Goal: Check status: Check status

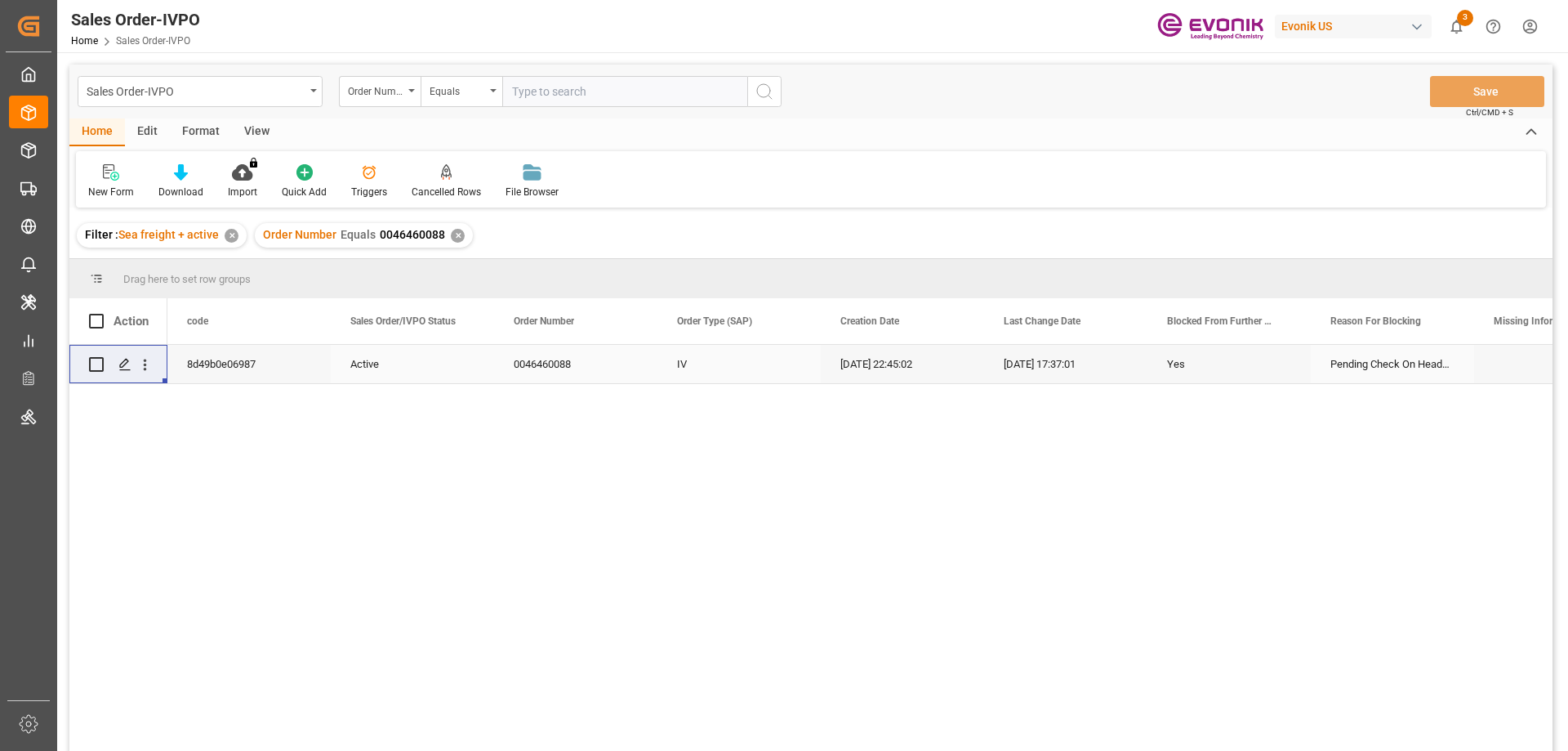
click at [584, 92] on input "text" at bounding box center [625, 91] width 245 height 31
paste input "0046457895"
type input "0046457895"
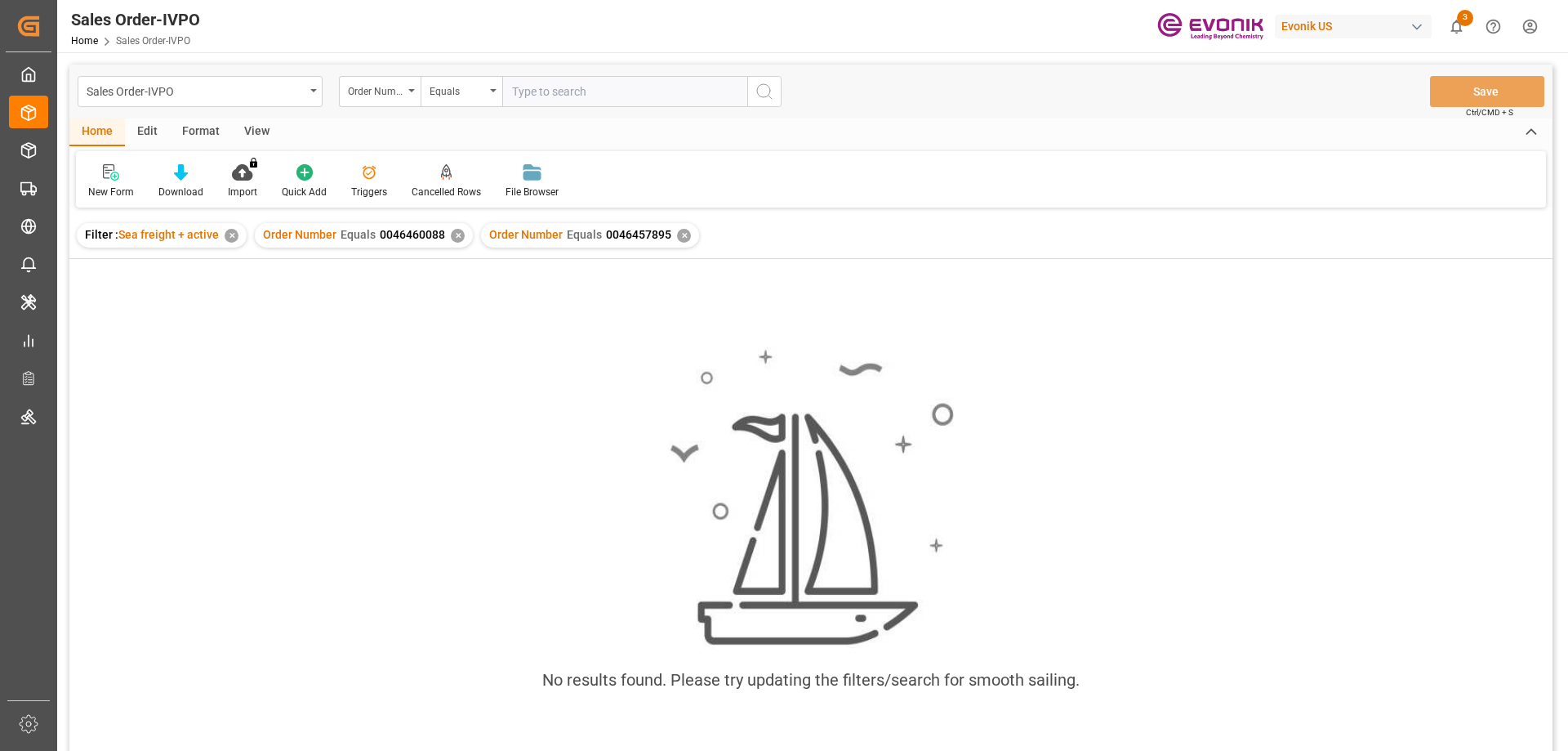
click at [458, 234] on div "✕" at bounding box center [457, 235] width 13 height 13
click at [557, 85] on input "text" at bounding box center [625, 91] width 245 height 31
paste input "2007013931"
type input "2007013931"
click at [457, 234] on div "✕" at bounding box center [457, 235] width 13 height 13
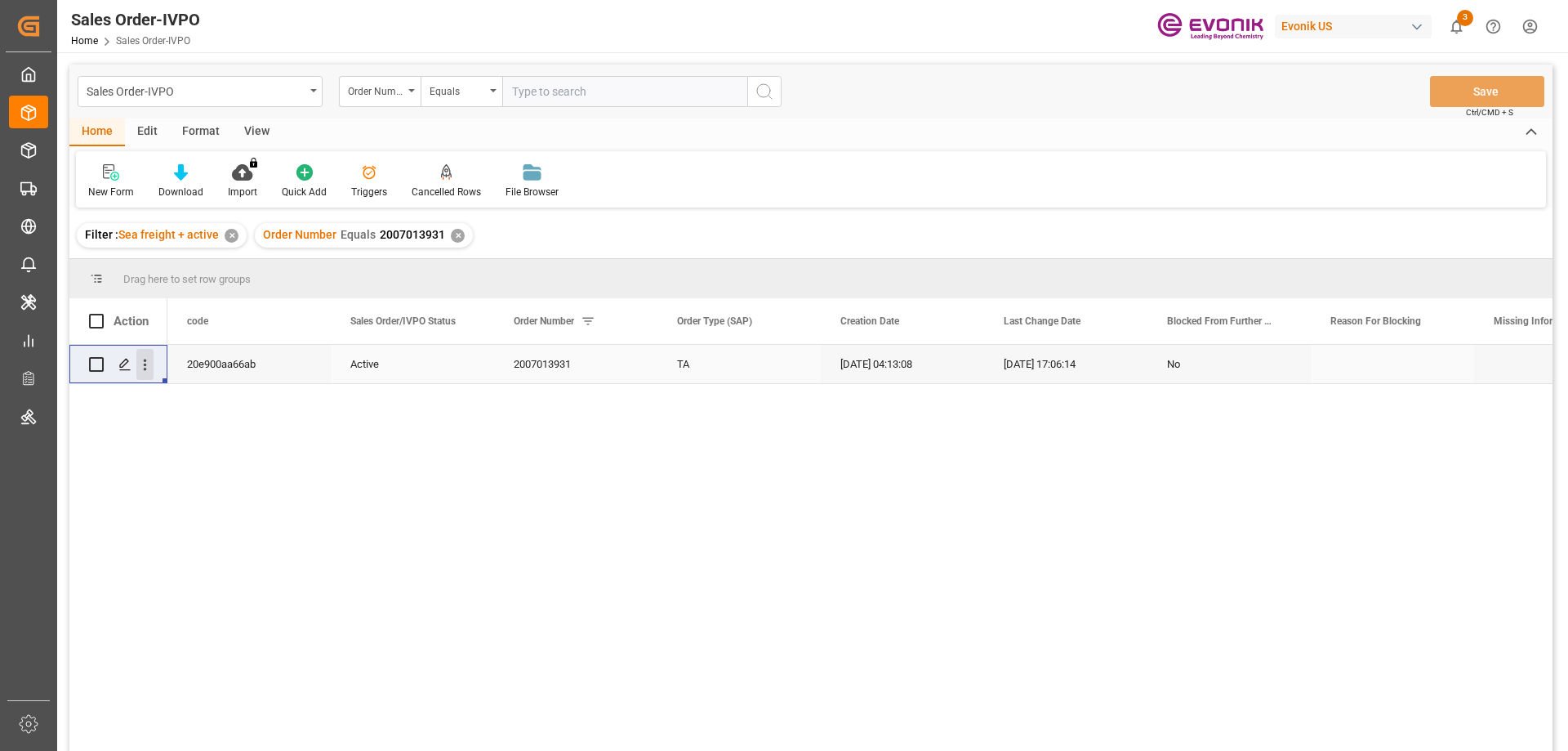
click at [151, 353] on button "open menu" at bounding box center [145, 364] width 17 height 31
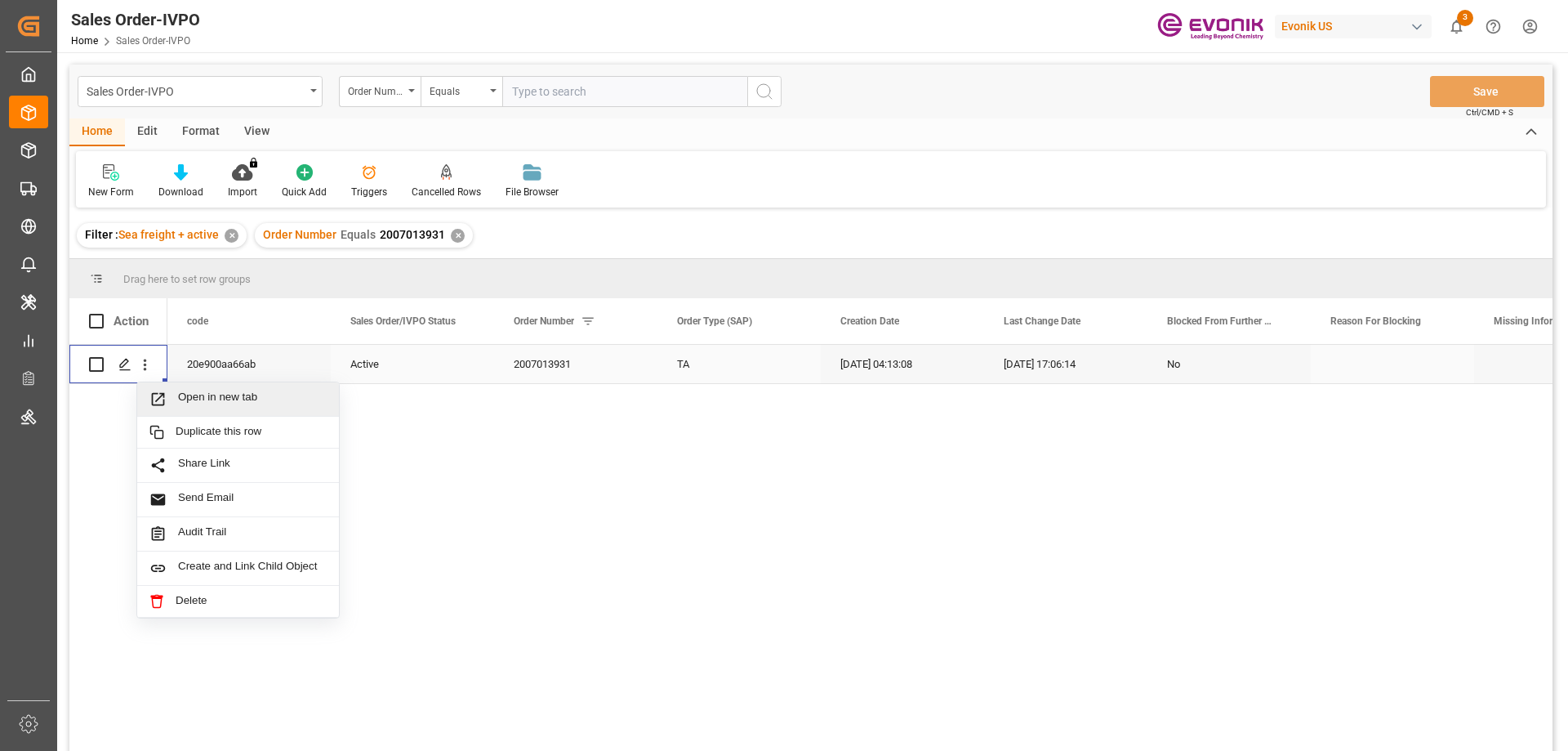
click at [210, 398] on span "Open in new tab" at bounding box center [252, 398] width 148 height 17
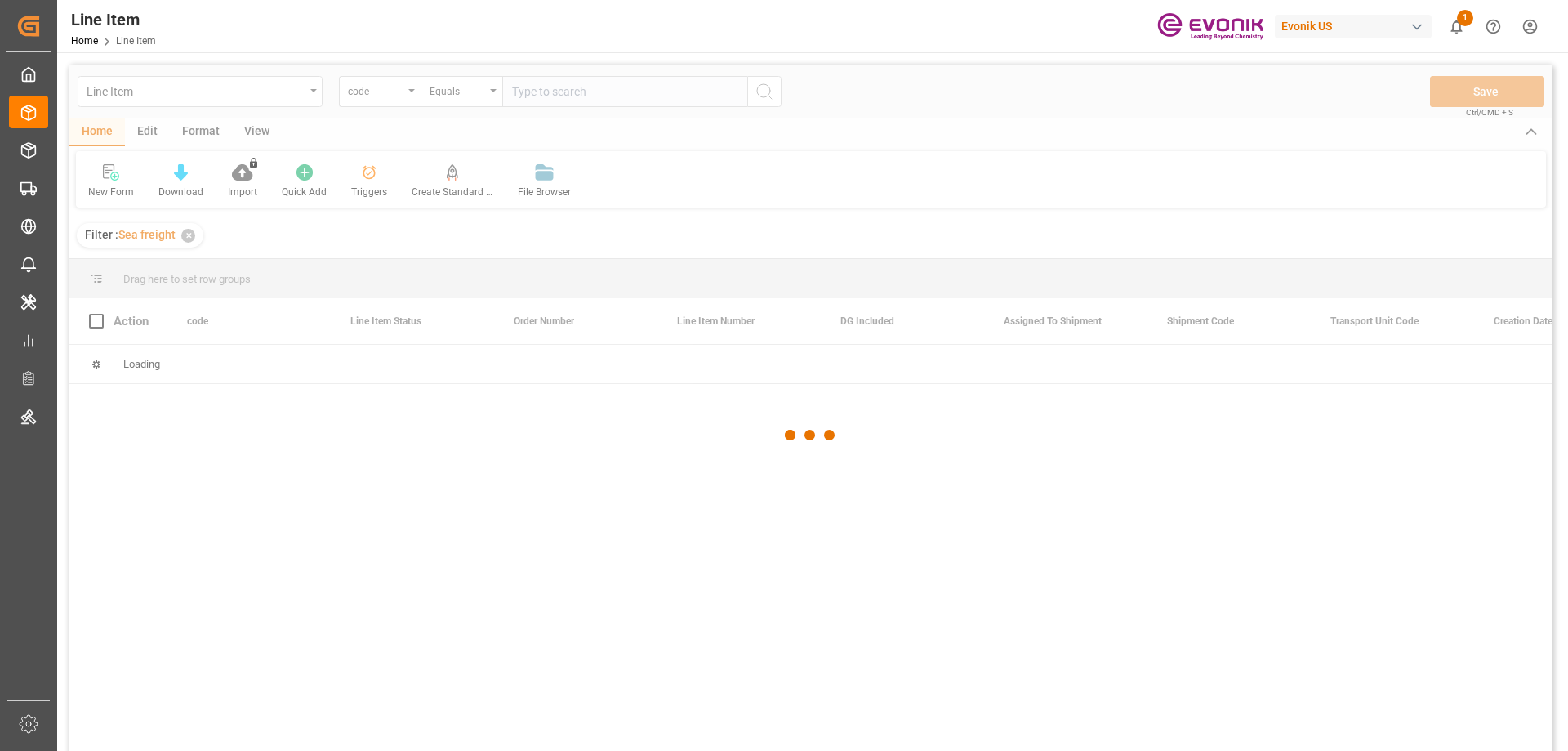
click at [408, 92] on div at bounding box center [811, 435] width 1483 height 741
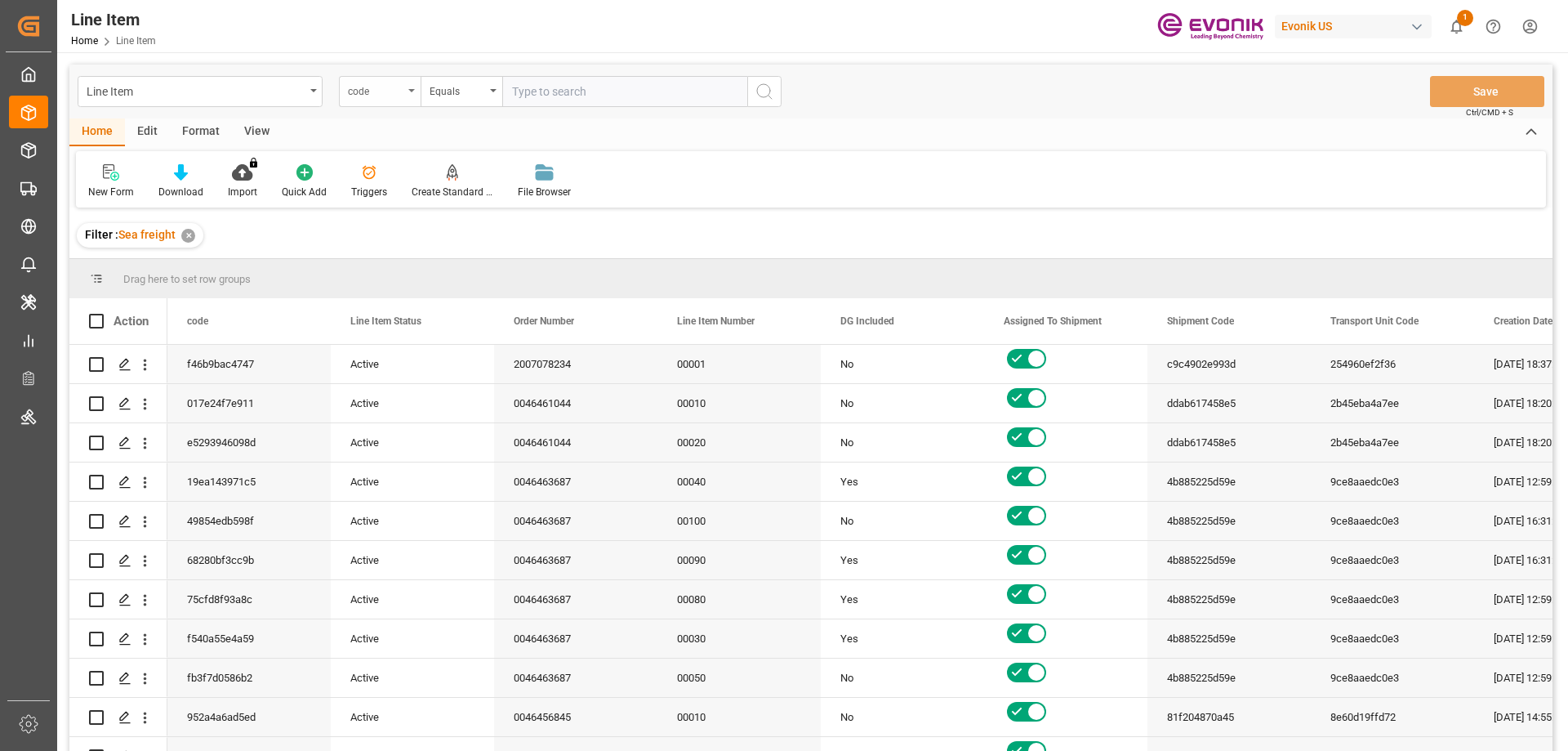
click at [414, 94] on div "code" at bounding box center [379, 91] width 82 height 31
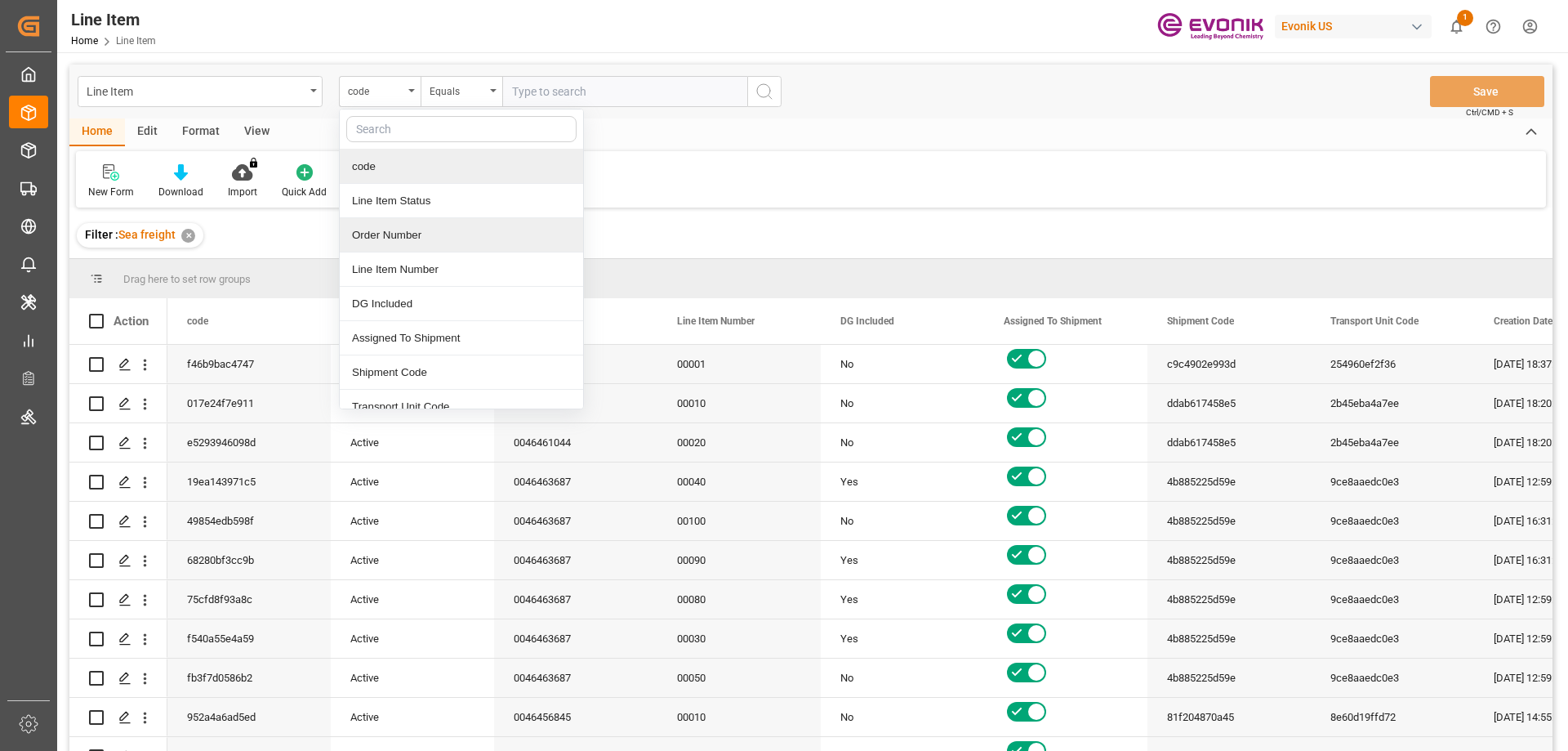
click at [414, 227] on div "Order Number" at bounding box center [461, 236] width 244 height 34
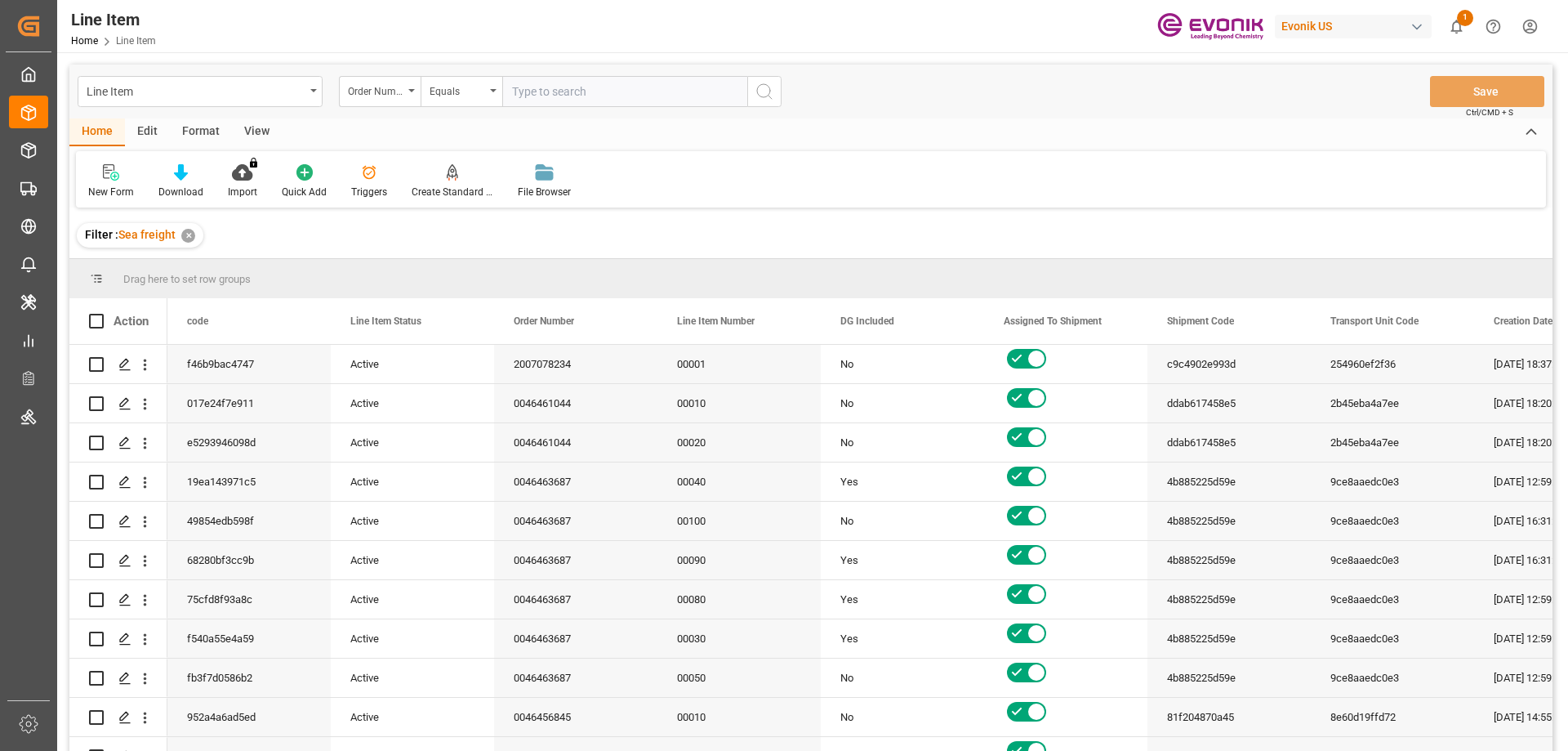
click at [550, 94] on input "text" at bounding box center [625, 91] width 245 height 31
paste input "0046457895"
type input "0046457895"
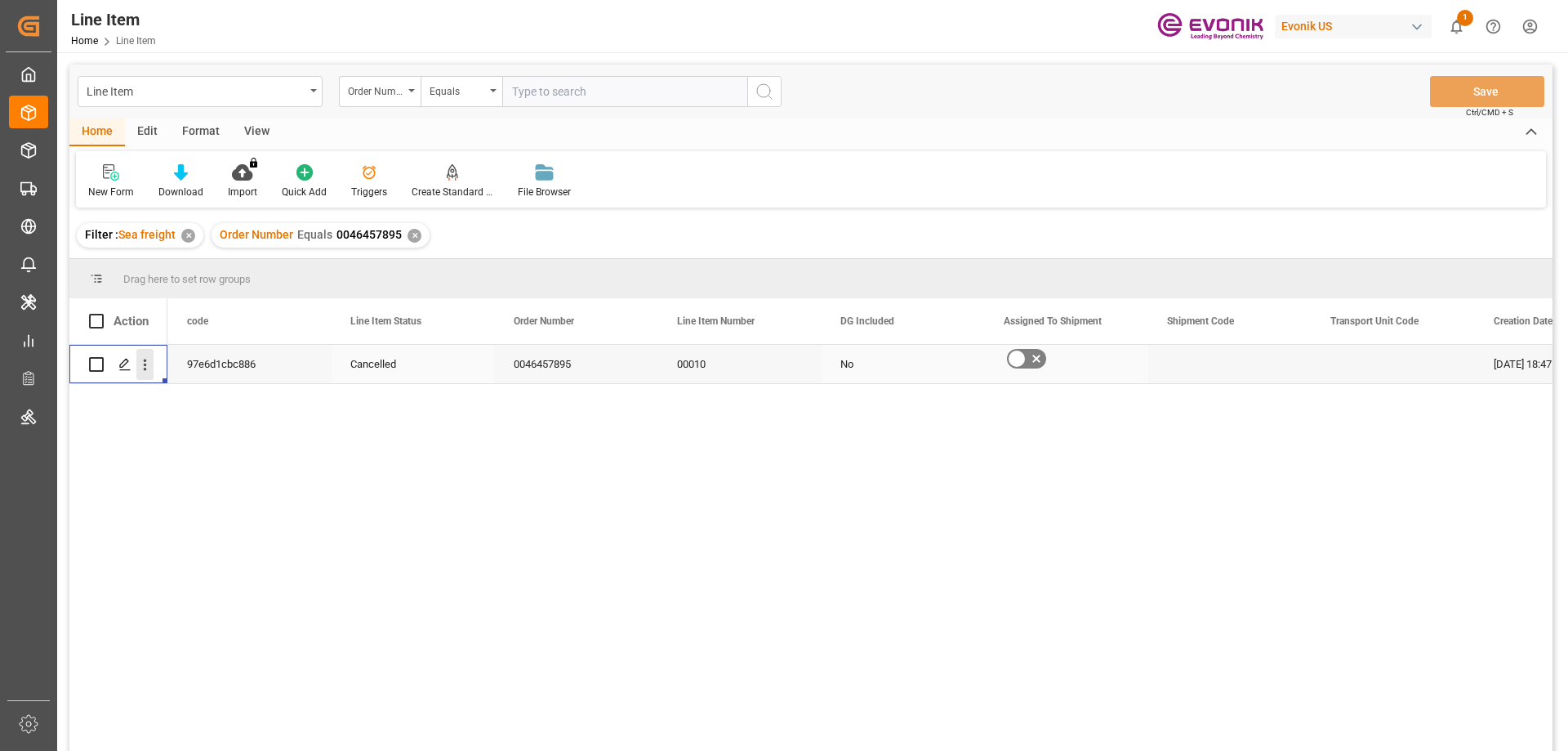
click at [142, 362] on icon "open menu" at bounding box center [145, 364] width 17 height 17
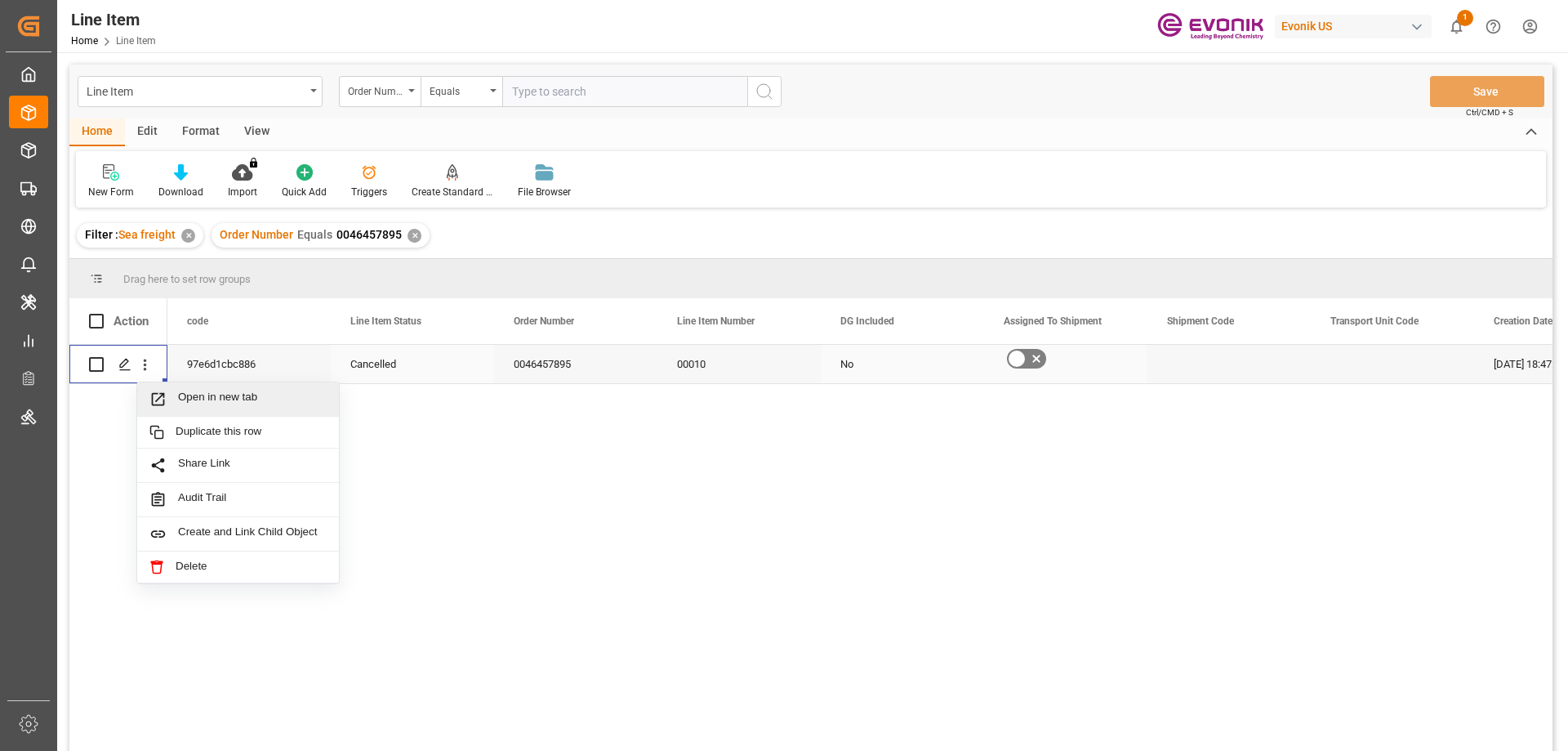
click at [195, 388] on div "Open in new tab" at bounding box center [238, 399] width 201 height 34
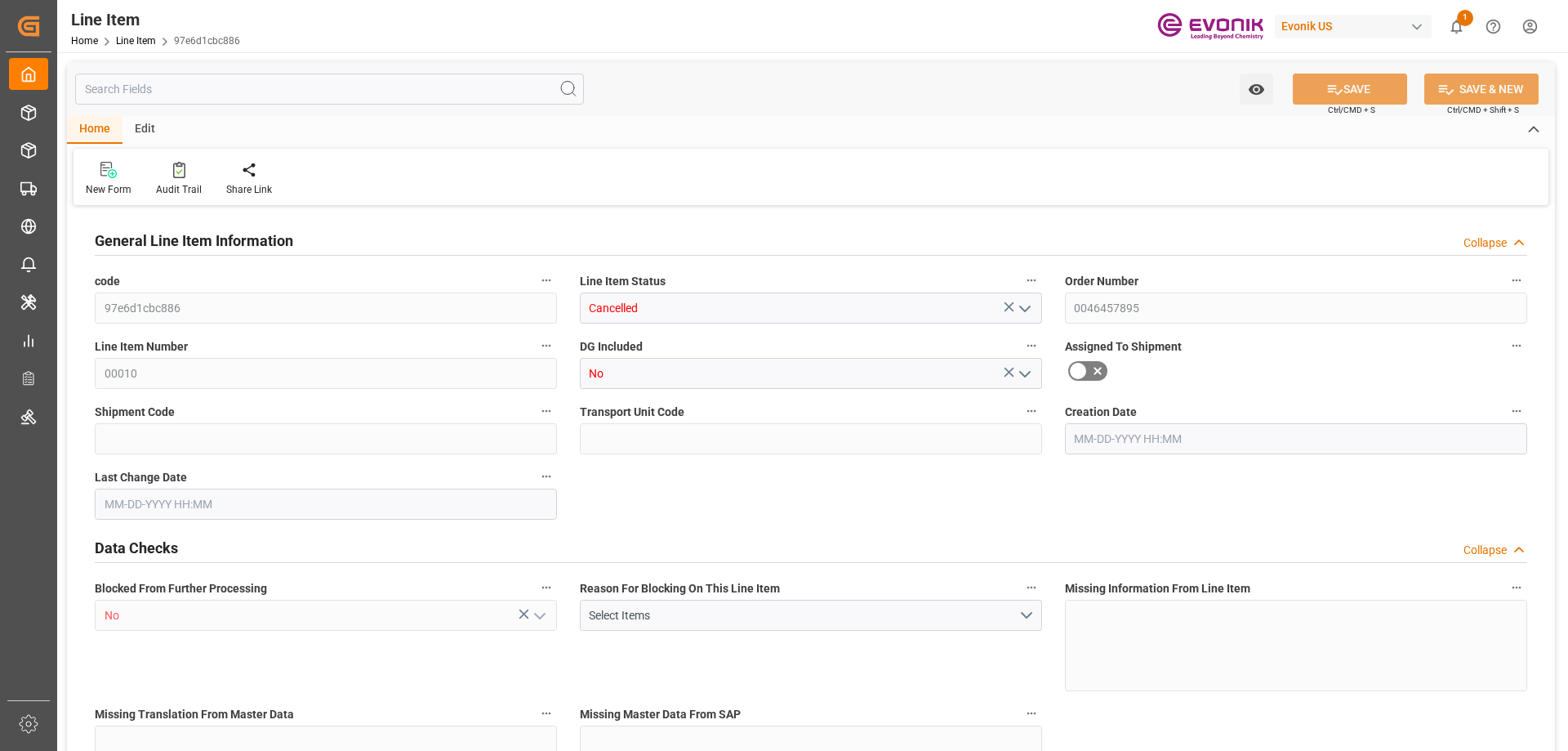
type input "20"
type input "15280"
type input "14000"
type input "26.4204"
type input "80"
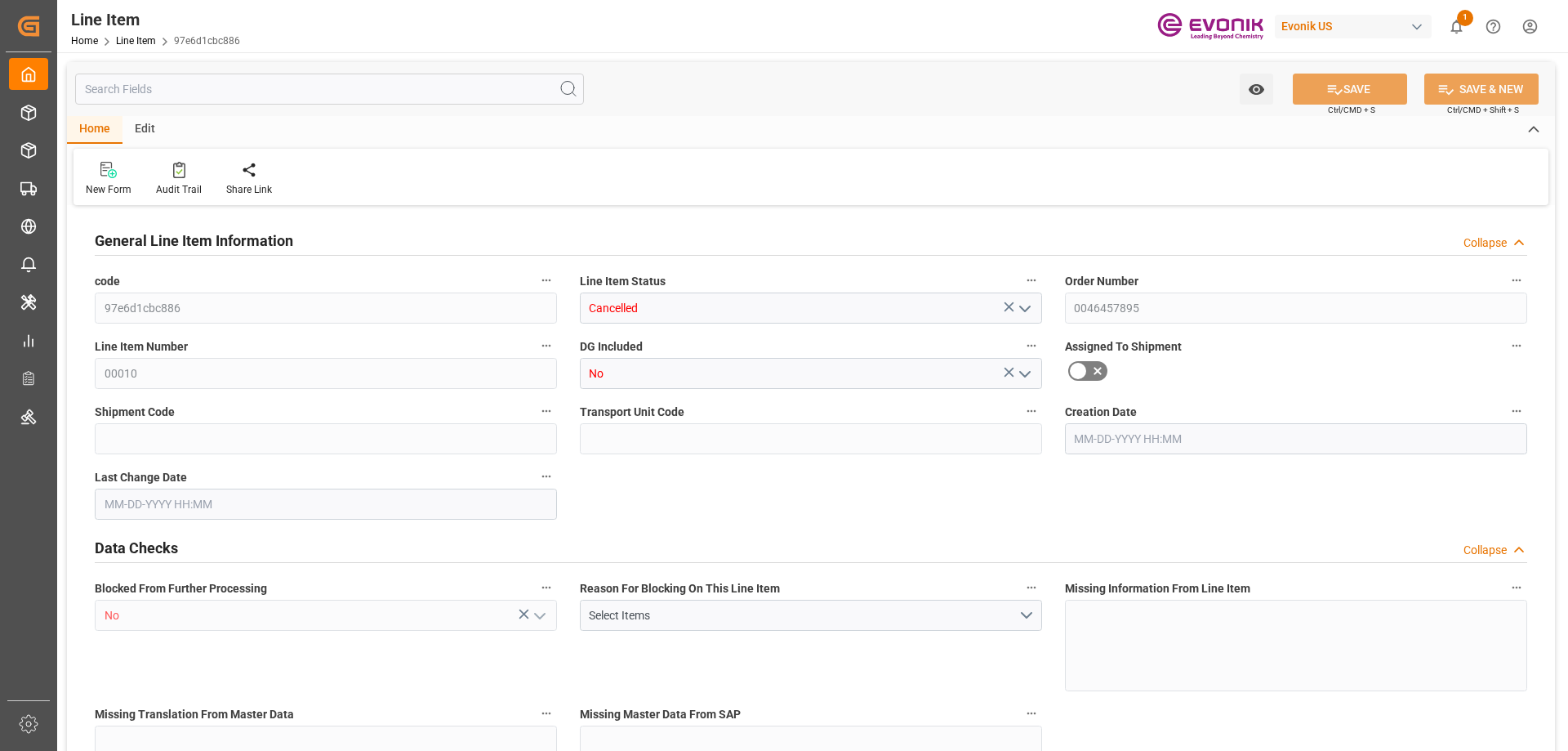
type input "7434000"
type input "80"
type input "15280"
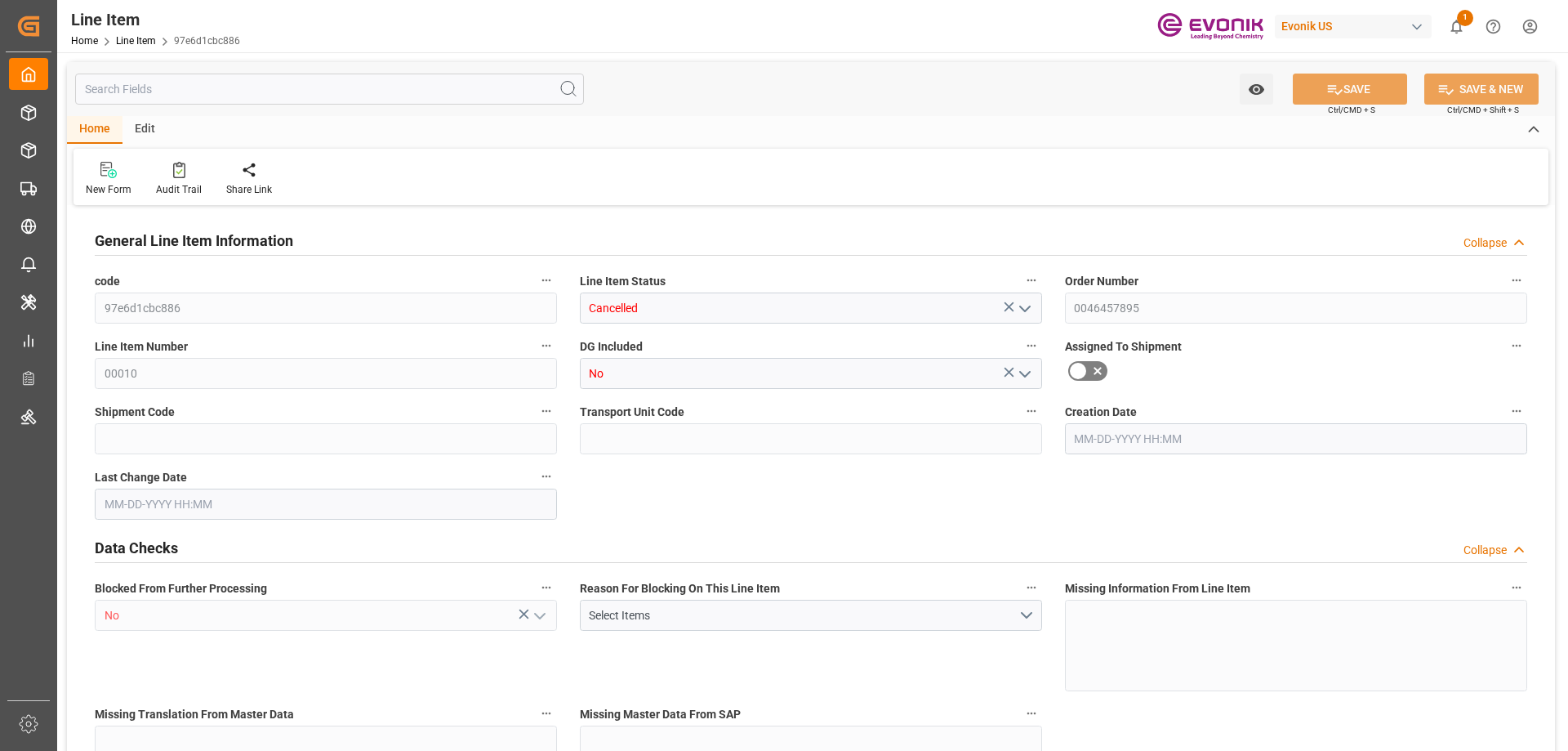
type input "16200"
type input "14000"
type input "26.4204"
type input "26420.4"
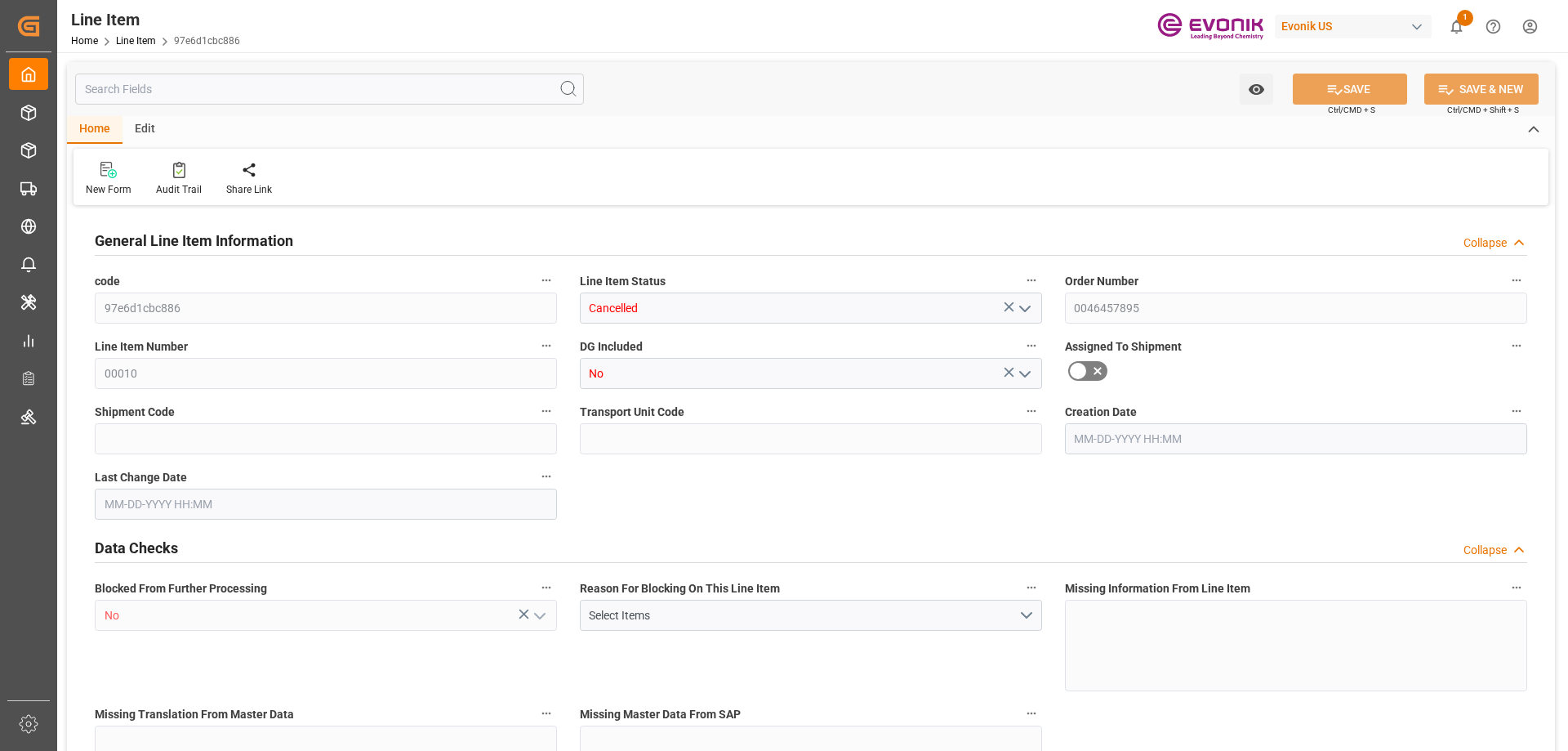
type input "0"
type input "06-09-2025 18:47"
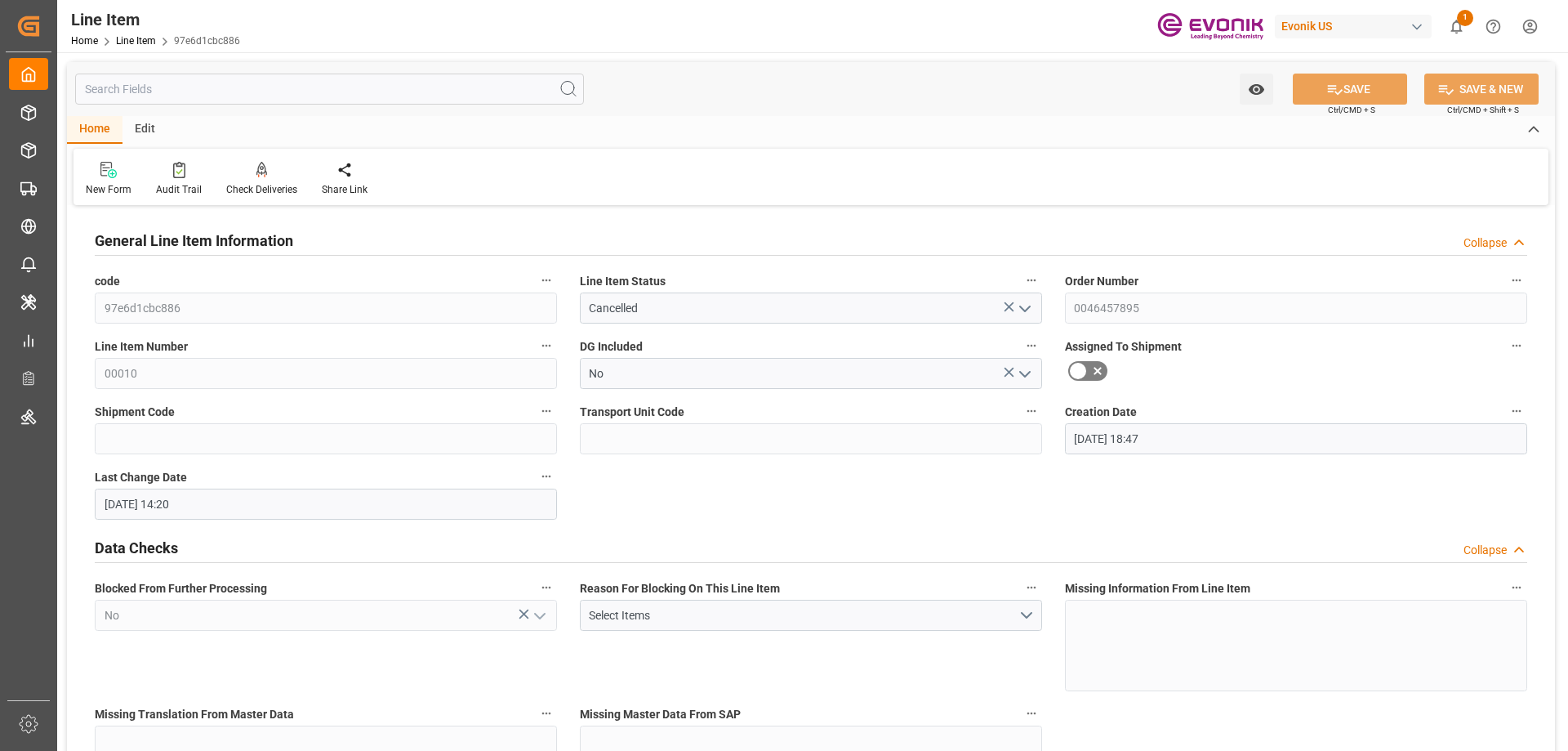
type input "08-14-2025 14:20"
type input "11-15-2025"
type input "09-16-2025"
type input "09-09-2025"
click at [1028, 410] on icon "button" at bounding box center [1031, 411] width 13 height 13
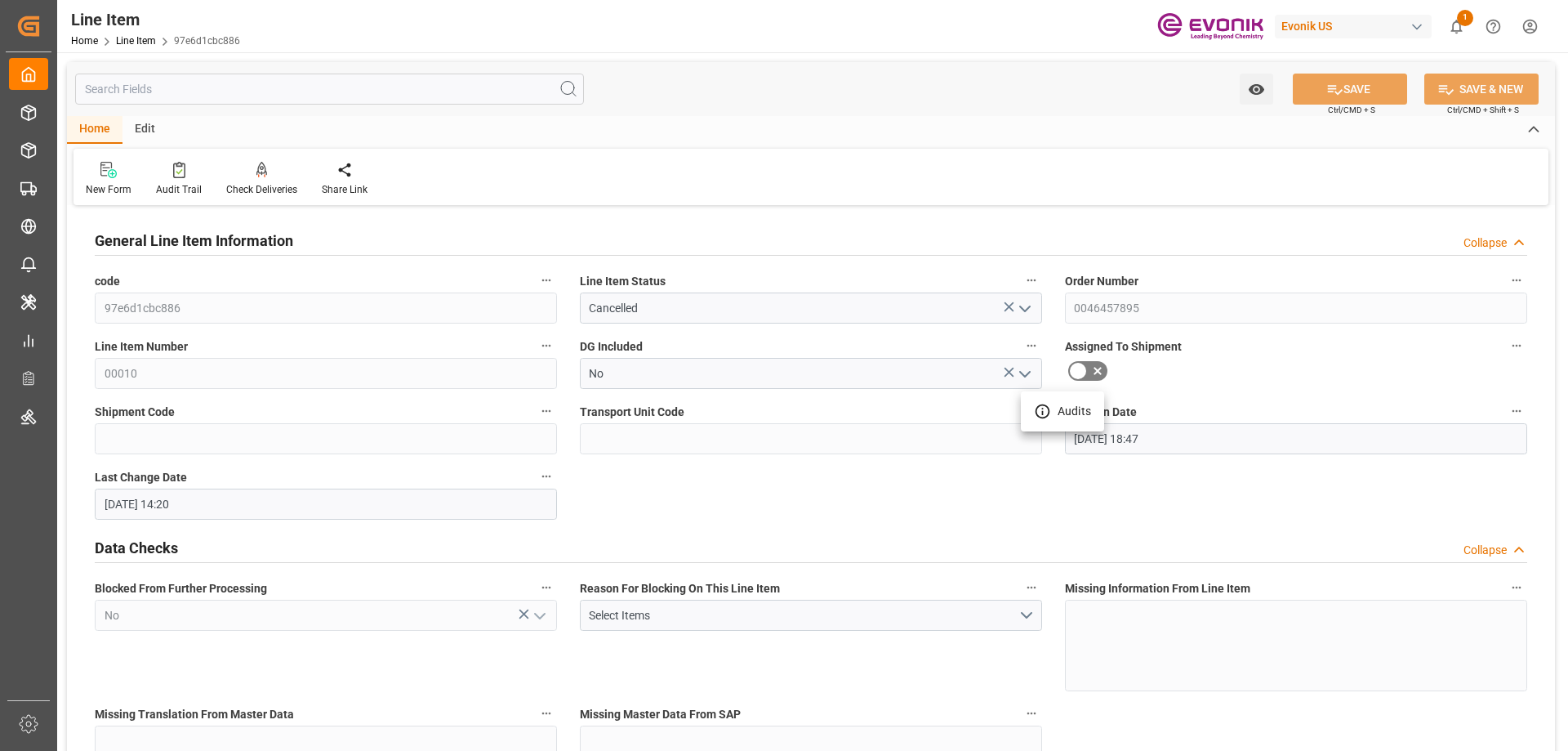
click at [588, 165] on div at bounding box center [784, 375] width 1568 height 751
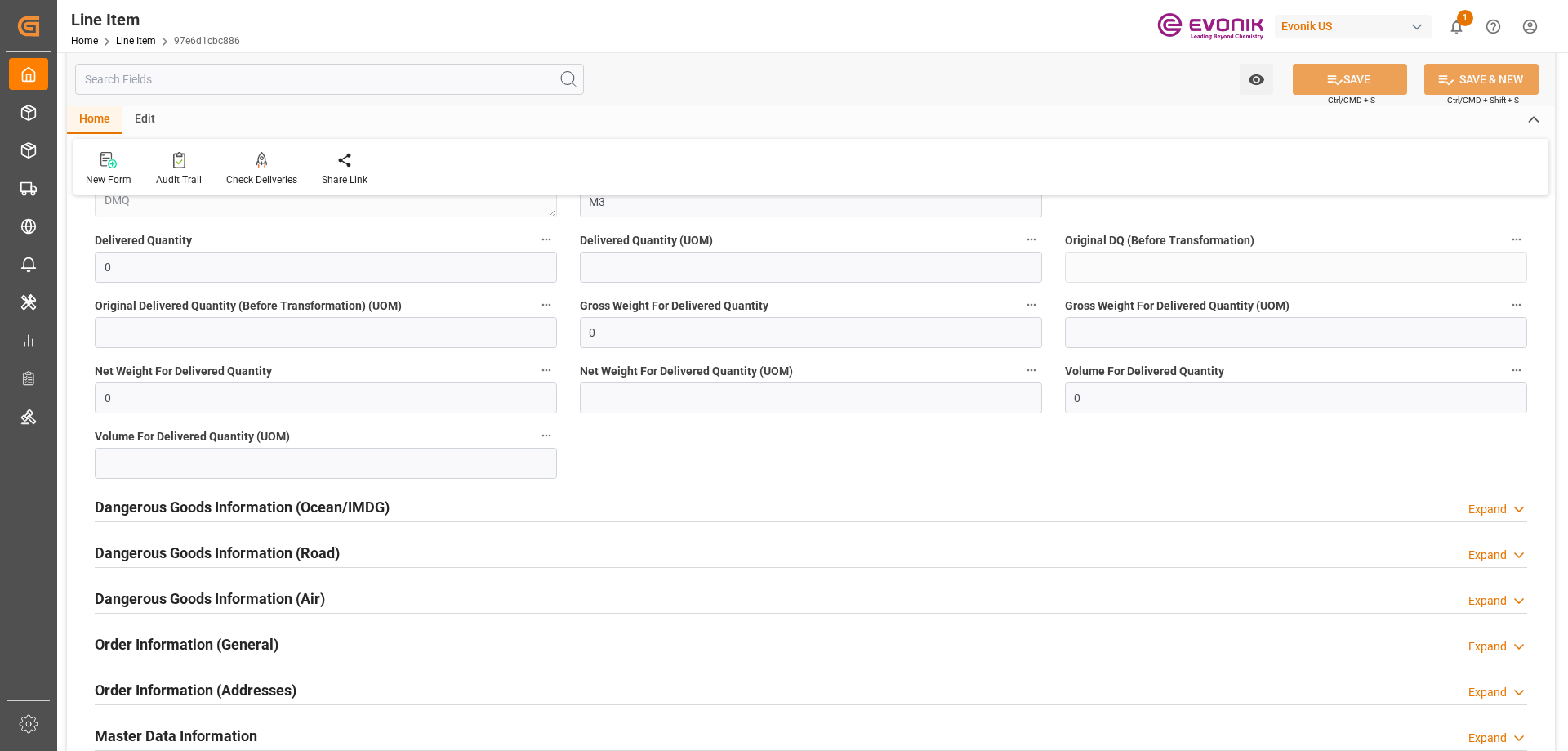
scroll to position [1879, 0]
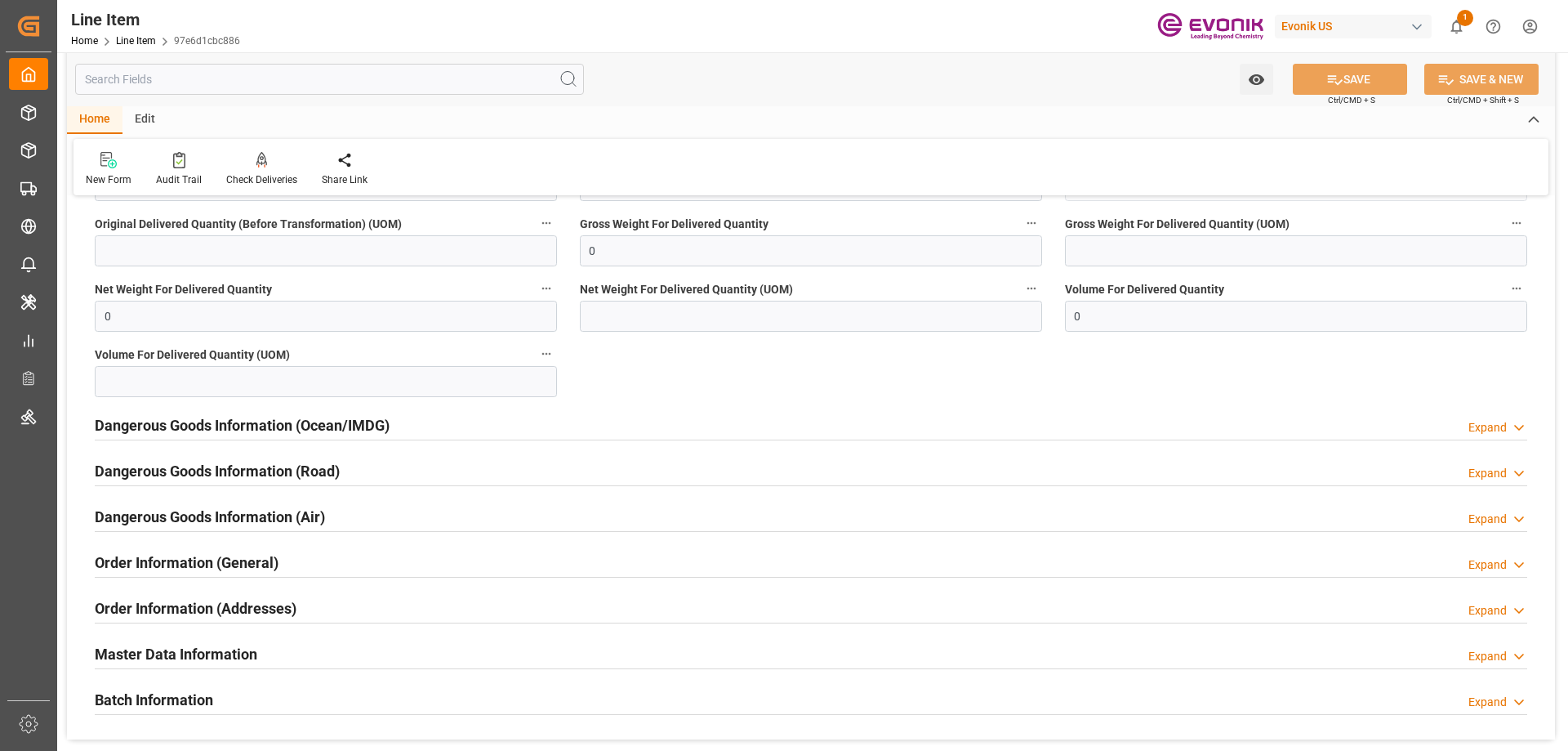
click at [202, 87] on input "text" at bounding box center [330, 79] width 509 height 31
click at [158, 687] on div "Batch Information" at bounding box center [154, 698] width 119 height 31
click at [161, 664] on h2 "Master Data Information" at bounding box center [175, 654] width 163 height 22
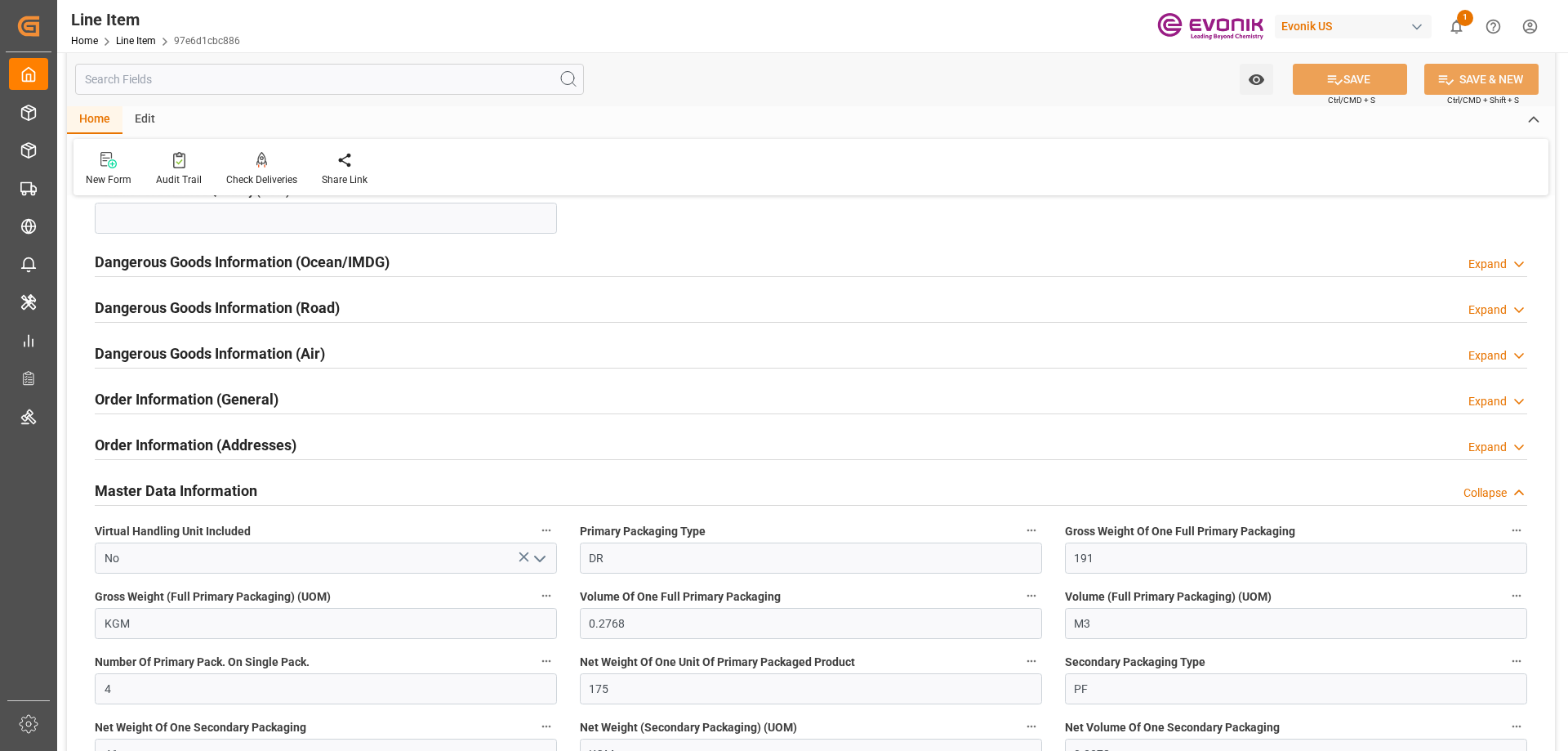
click at [183, 448] on h2 "Order Information (Addresses)" at bounding box center [195, 444] width 201 height 22
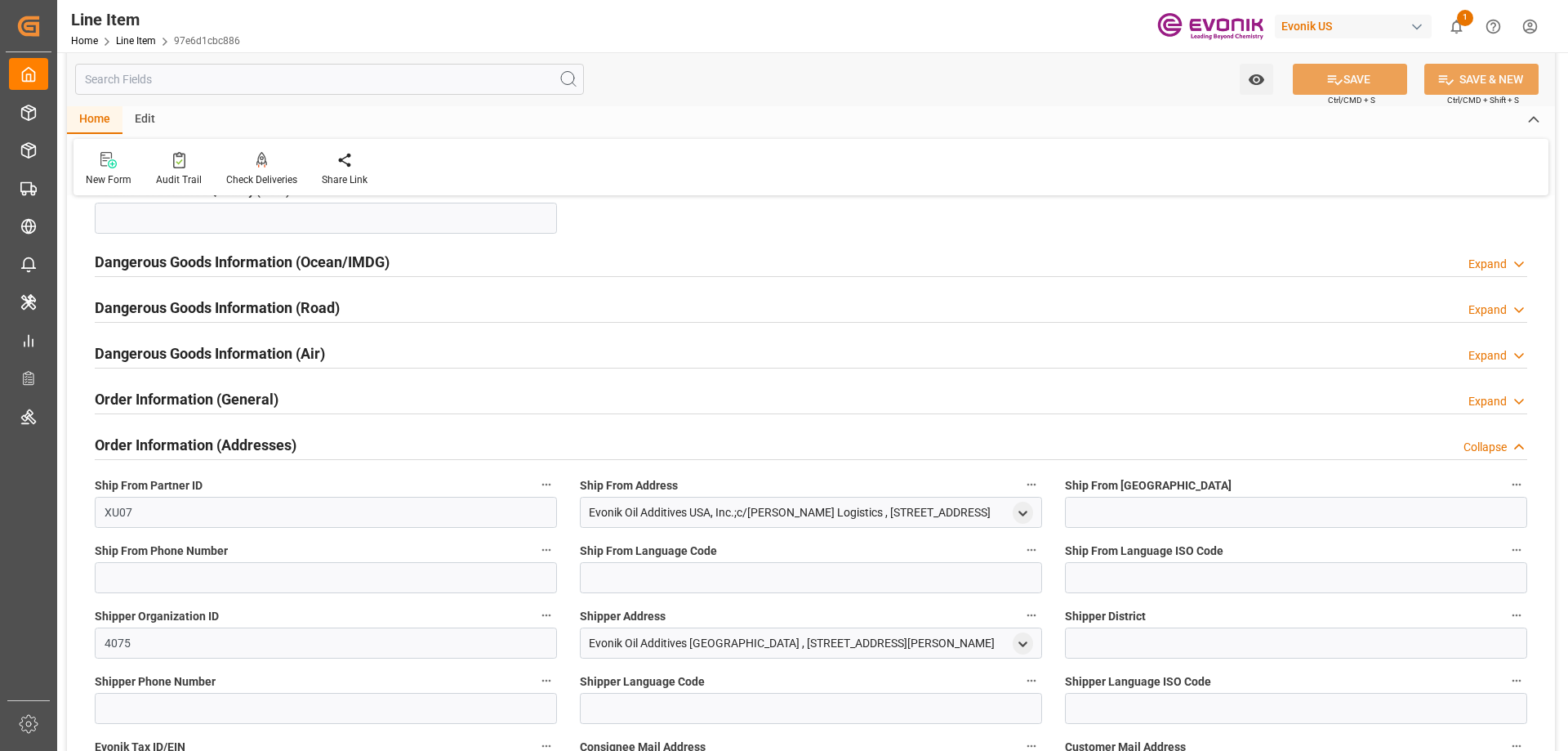
click at [190, 408] on h2 "Order Information (General)" at bounding box center [186, 398] width 183 height 22
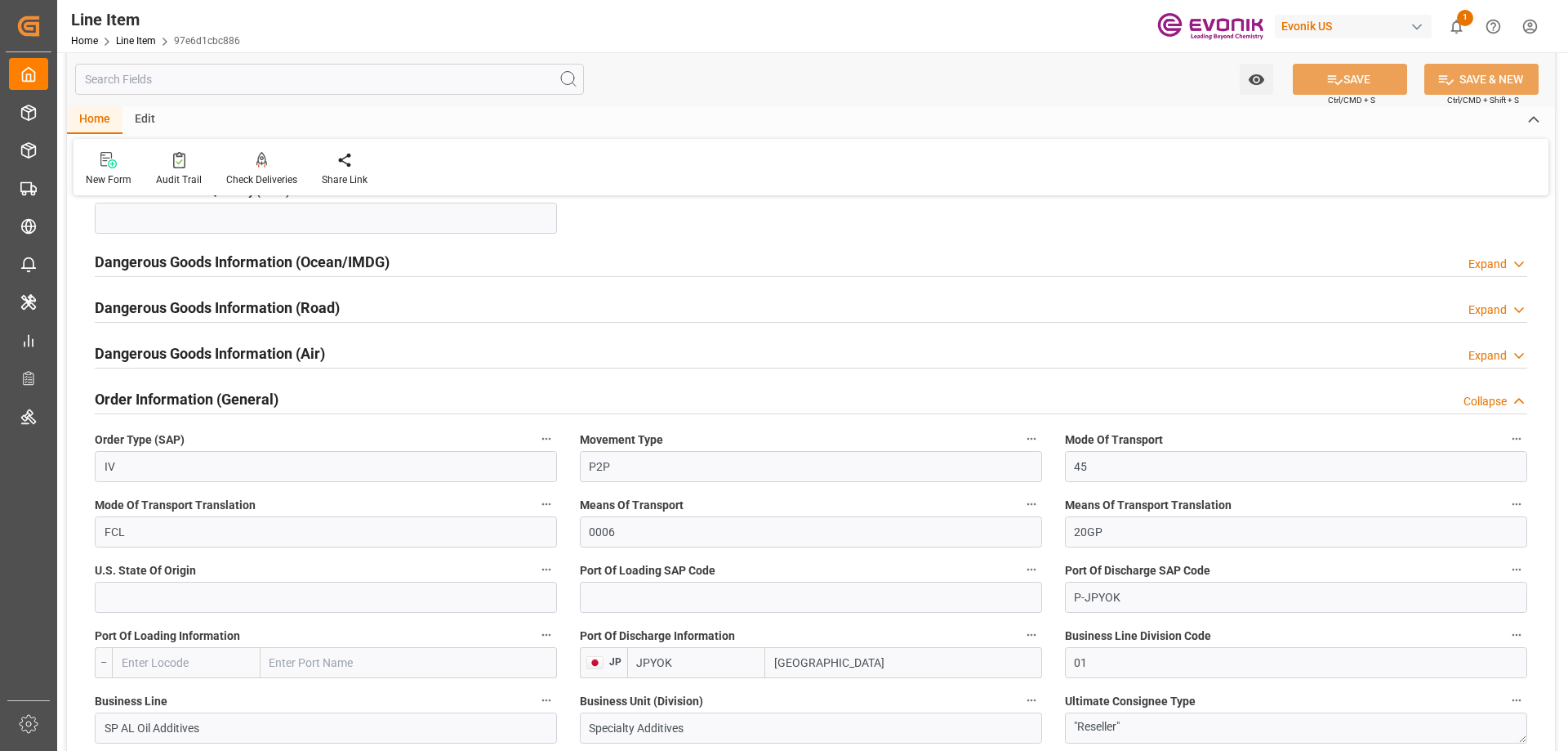
click at [220, 362] on h2 "Dangerous Goods Information (Air)" at bounding box center [209, 353] width 230 height 22
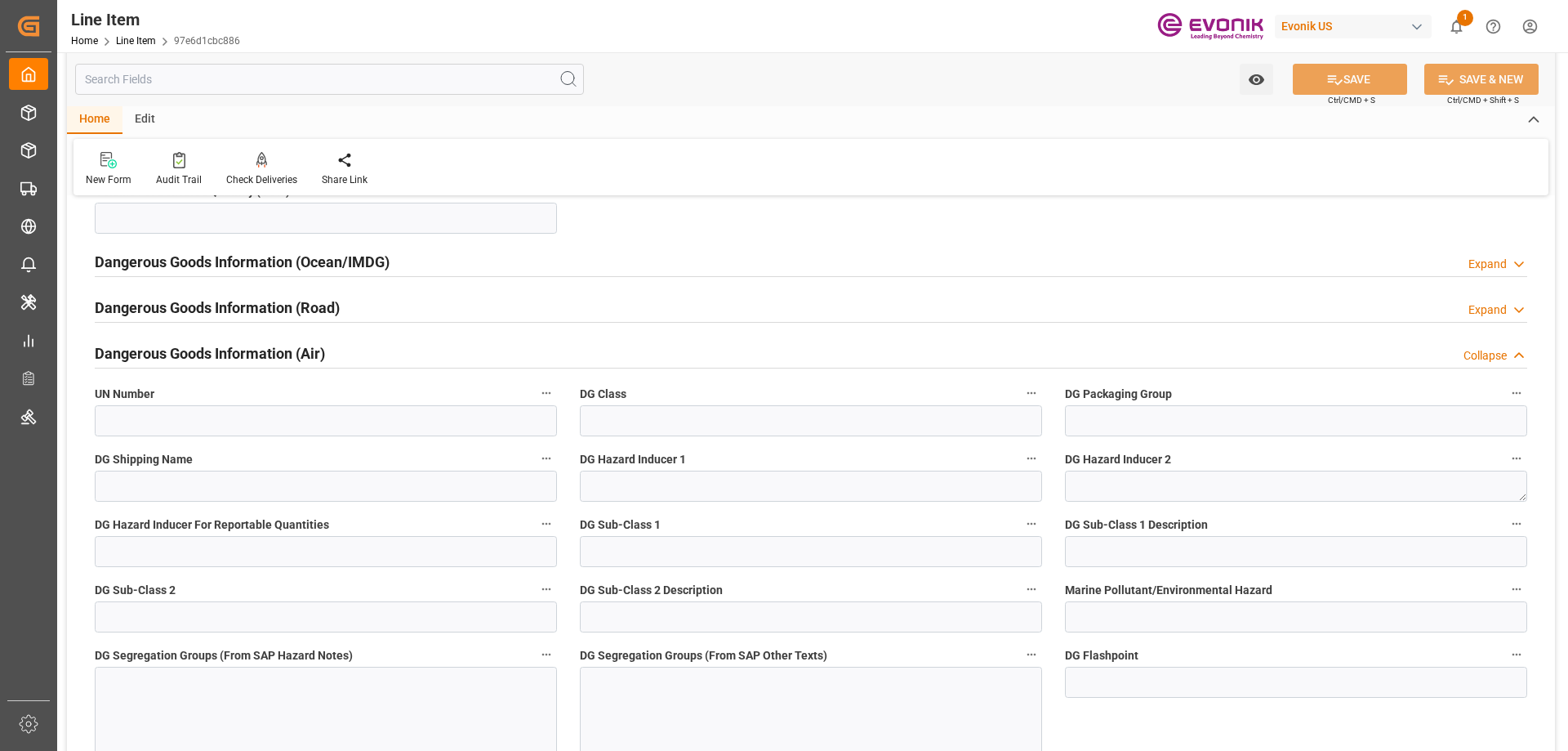
click at [227, 311] on h2 "Dangerous Goods Information (Road)" at bounding box center [217, 308] width 245 height 22
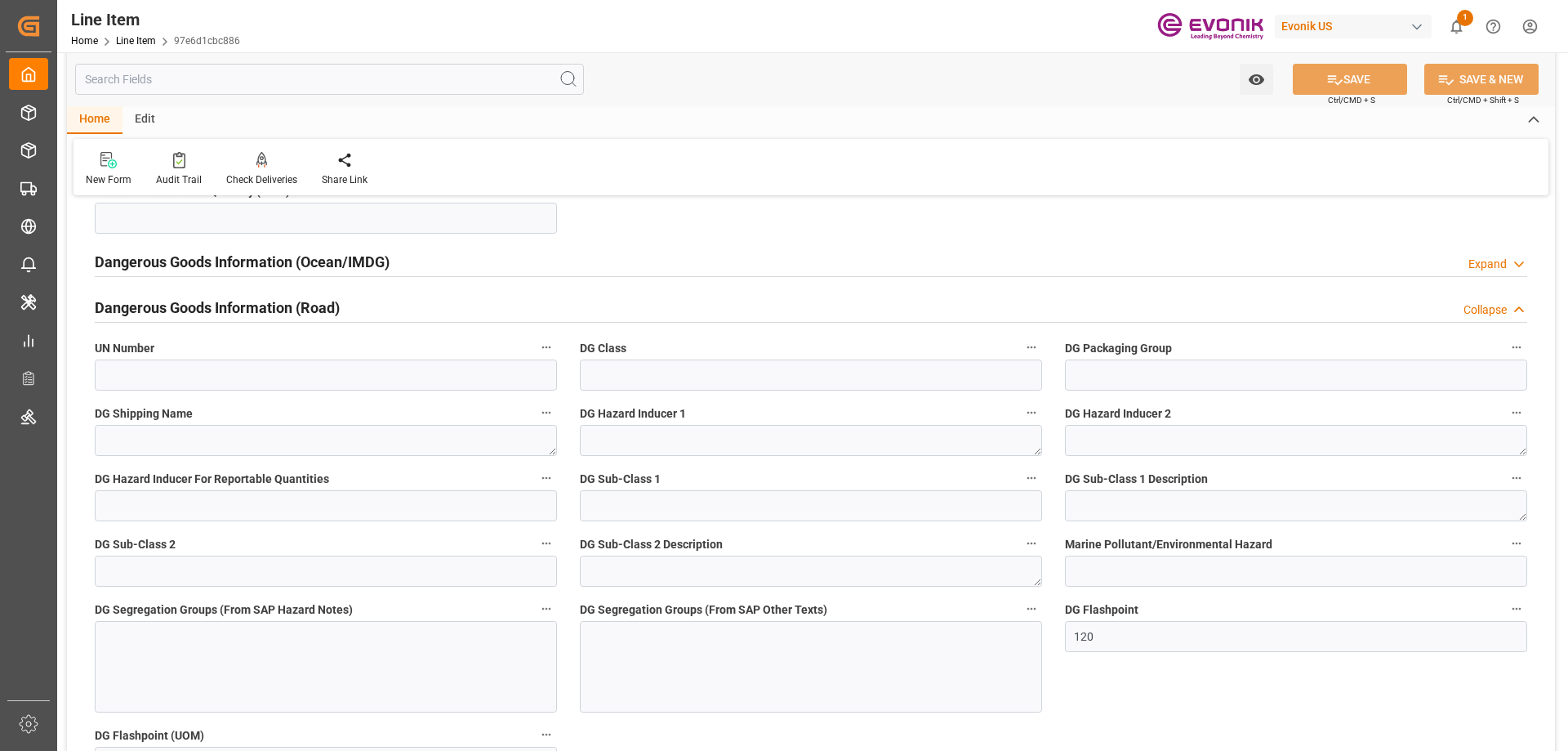
click at [231, 281] on div "Dangerous Goods Information (Ocean/IMDG) Expand" at bounding box center [811, 262] width 1456 height 46
click at [233, 267] on h2 "Dangerous Goods Information (Ocean/IMDG)" at bounding box center [242, 262] width 295 height 22
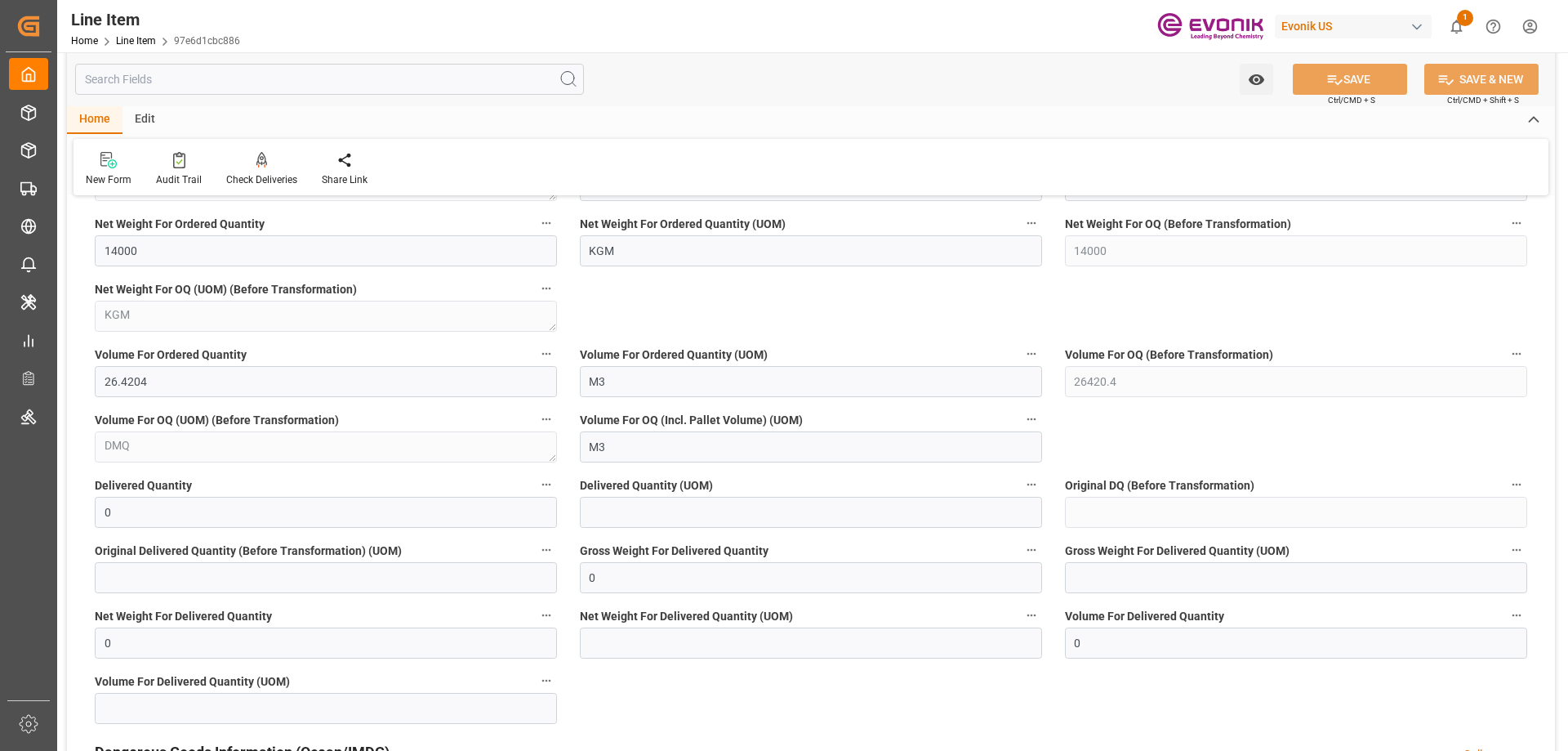
scroll to position [1471, 0]
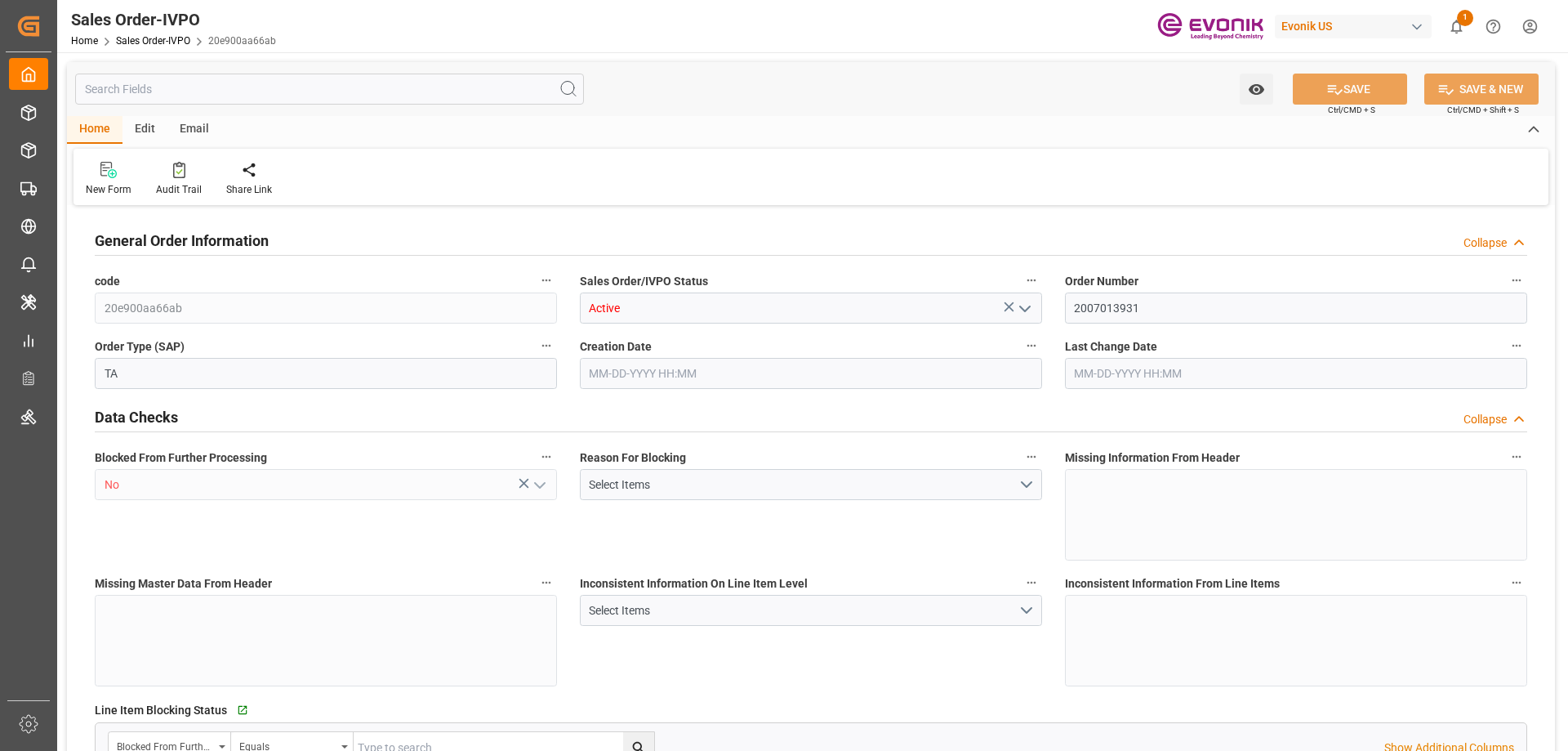
type input "GTSTC"
type input "0"
type input "1"
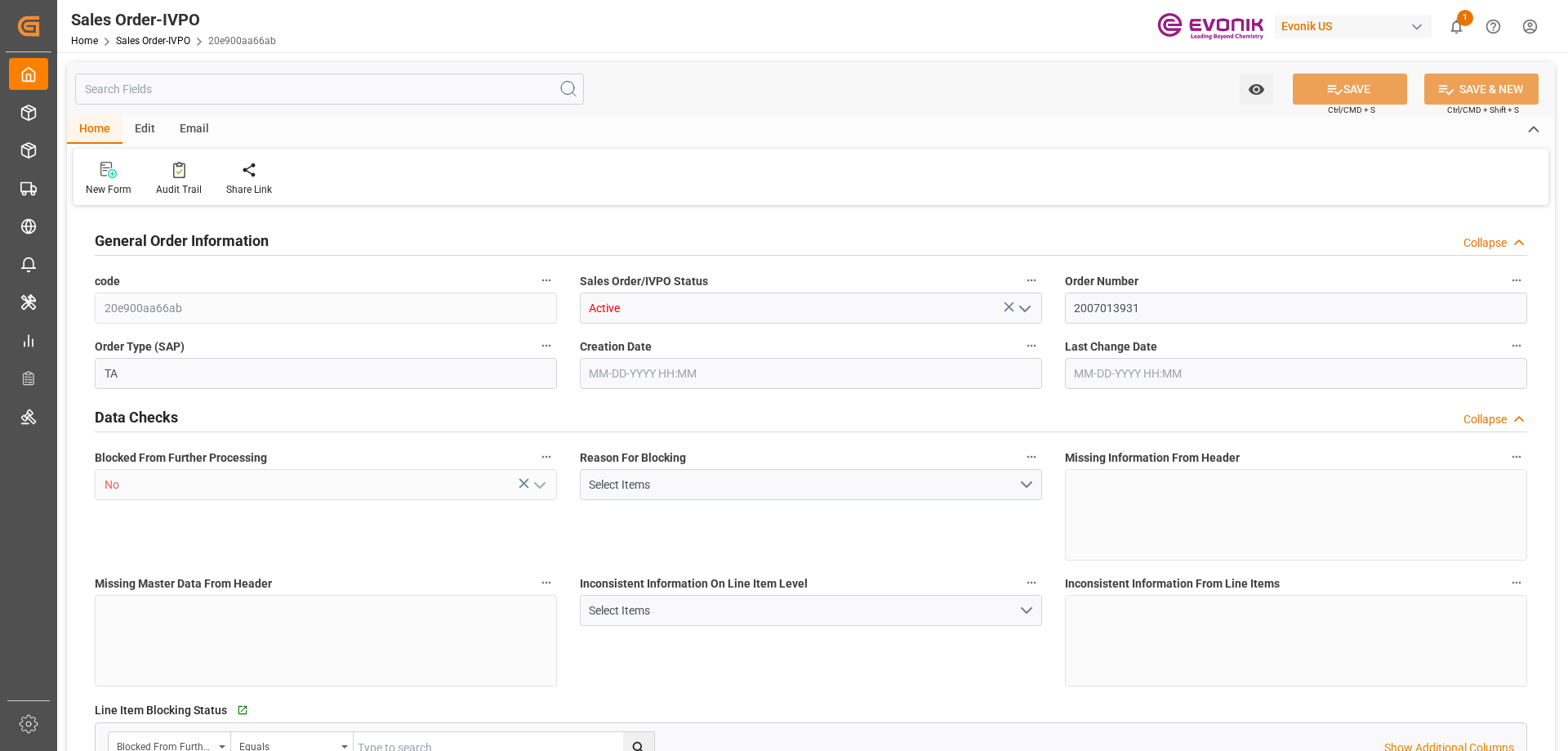
type input "8070"
type input "13.2102"
type input "17000"
type input "30"
type input "[DATE] 04:13"
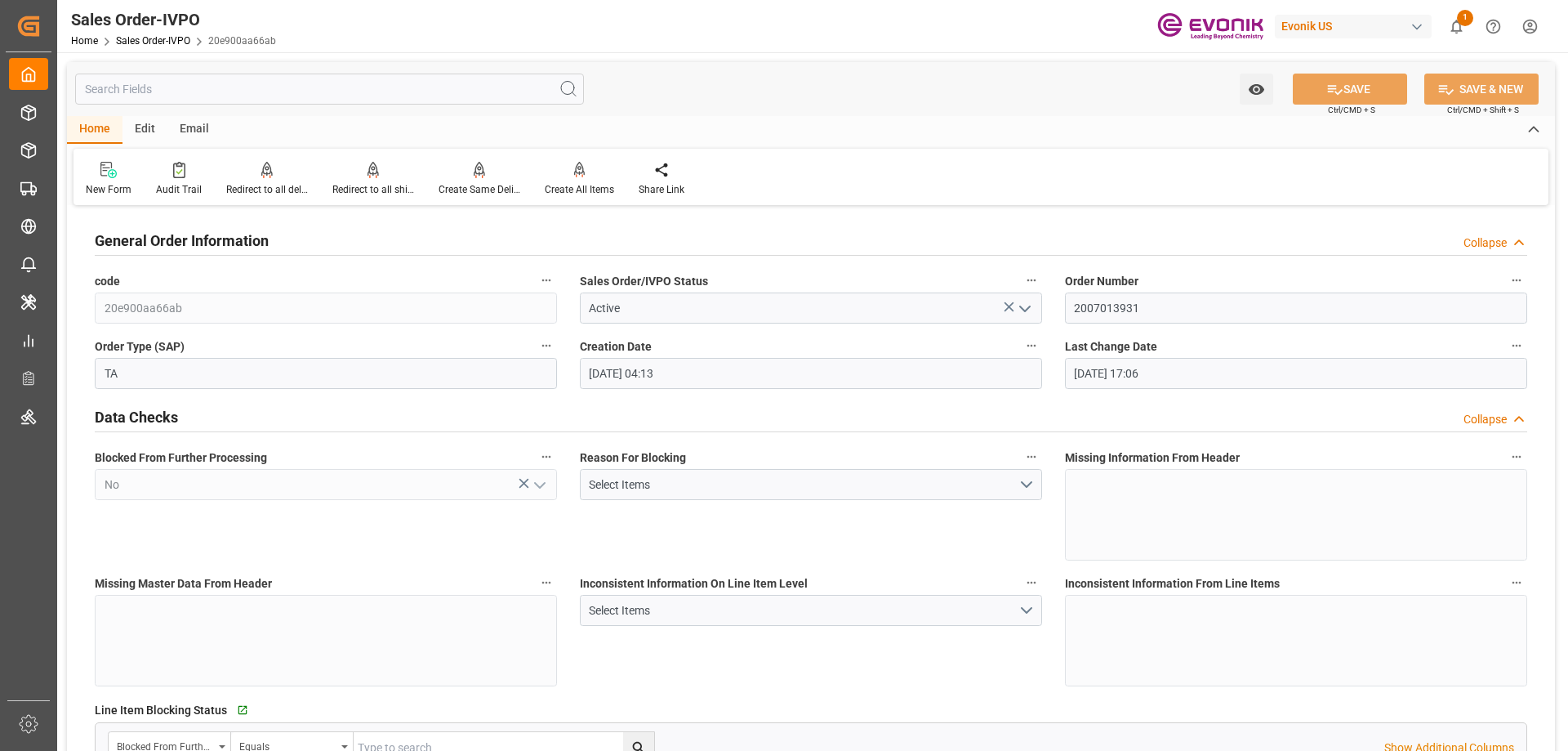
type input "[DATE] 17:06"
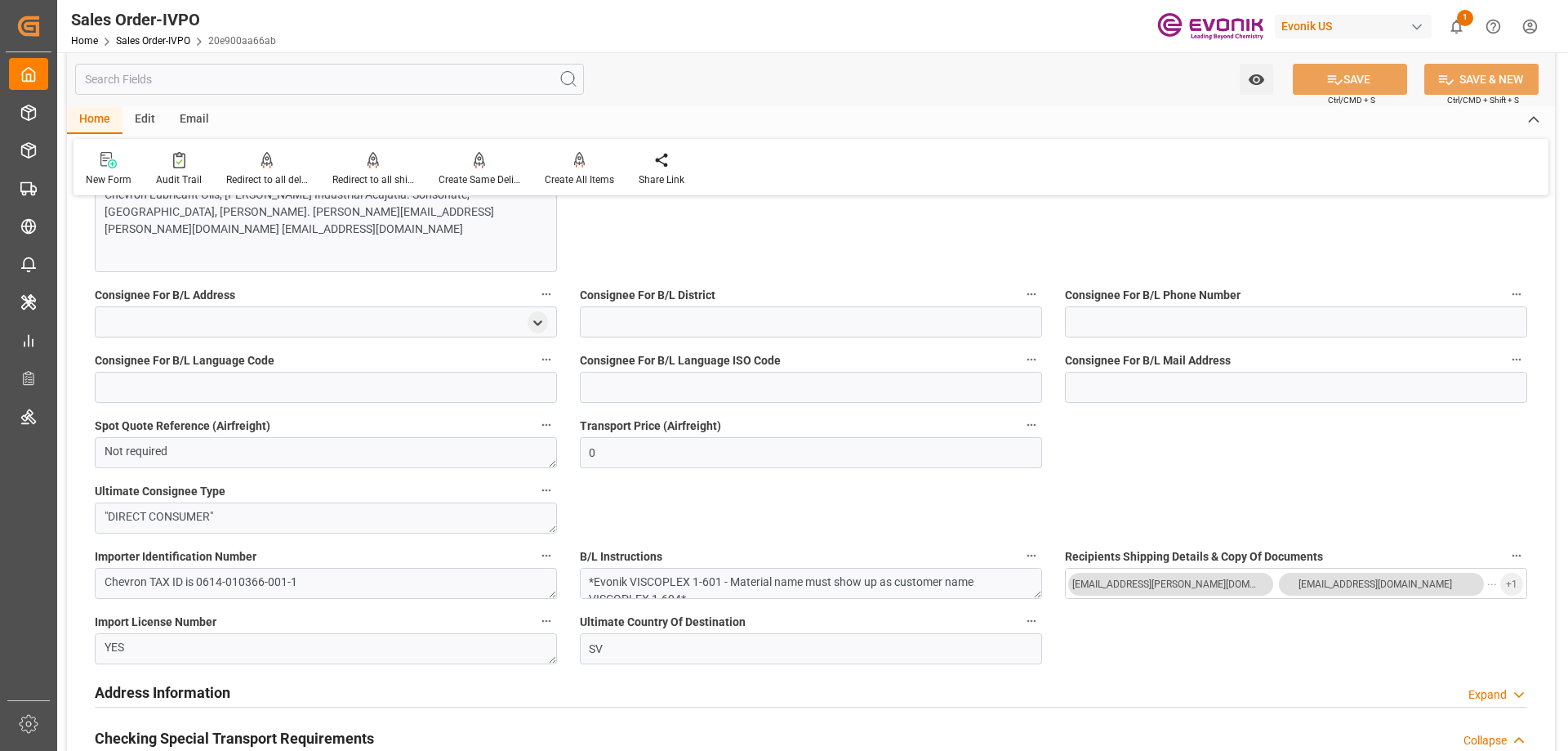
scroll to position [1716, 0]
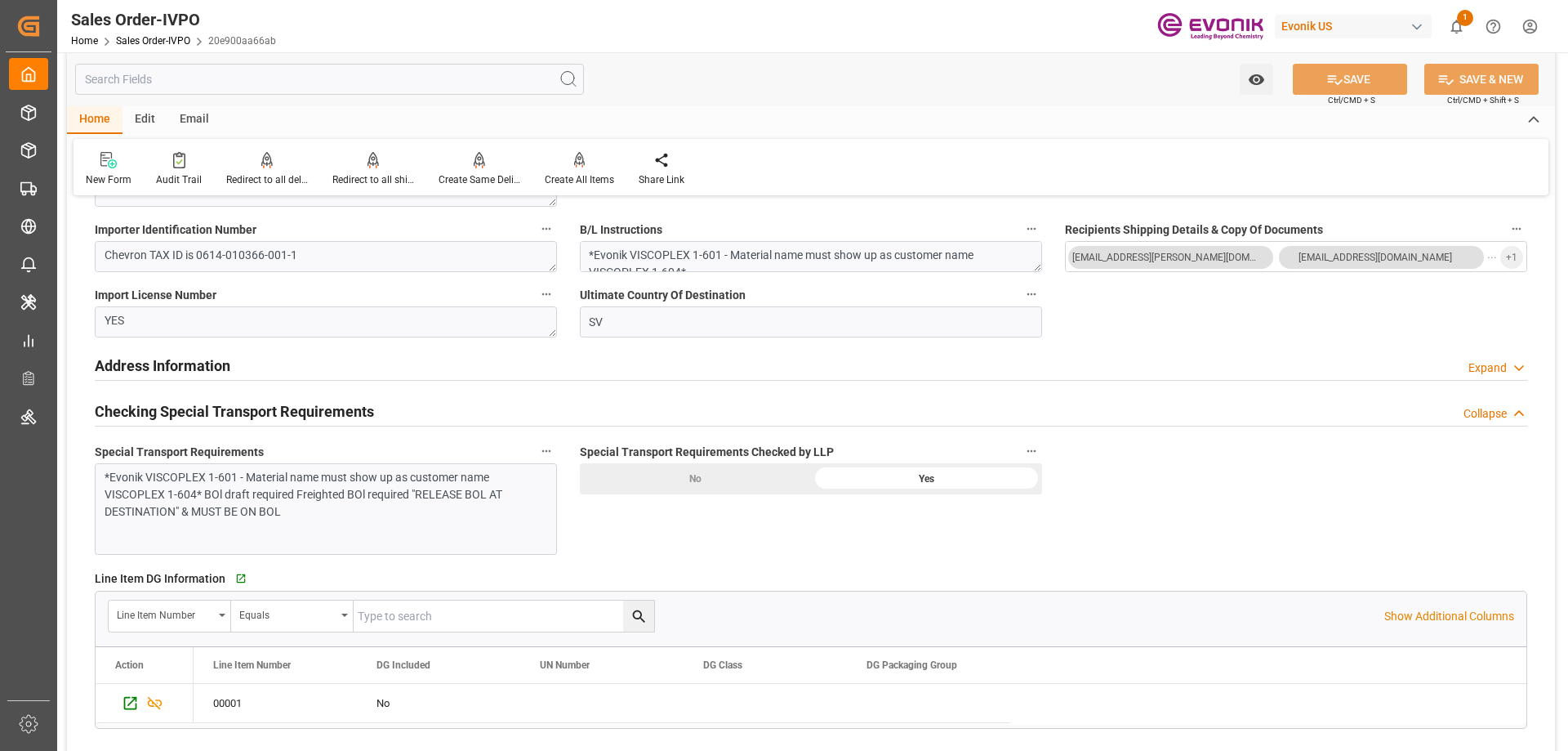
click at [246, 76] on input "text" at bounding box center [330, 79] width 509 height 31
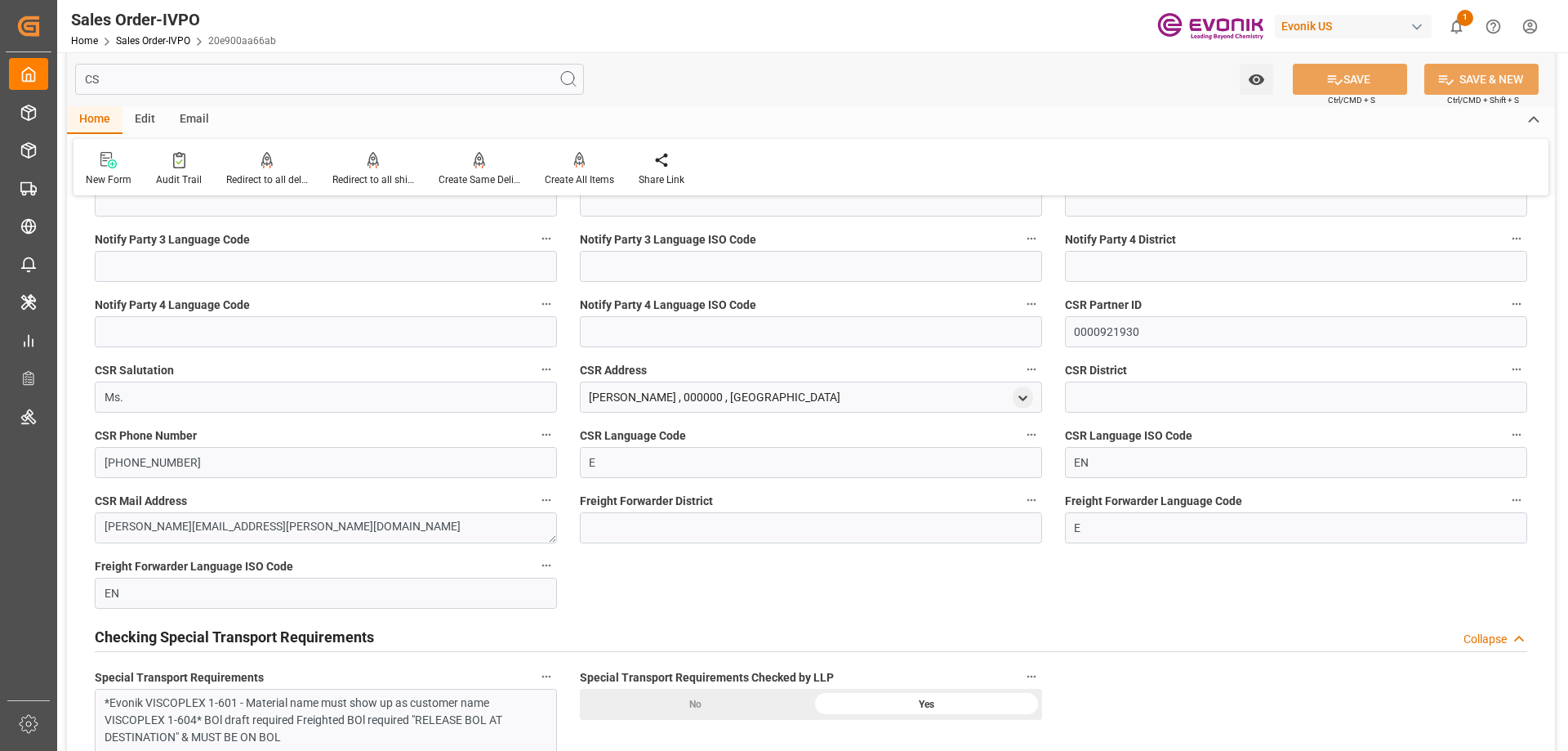
scroll to position [0, 0]
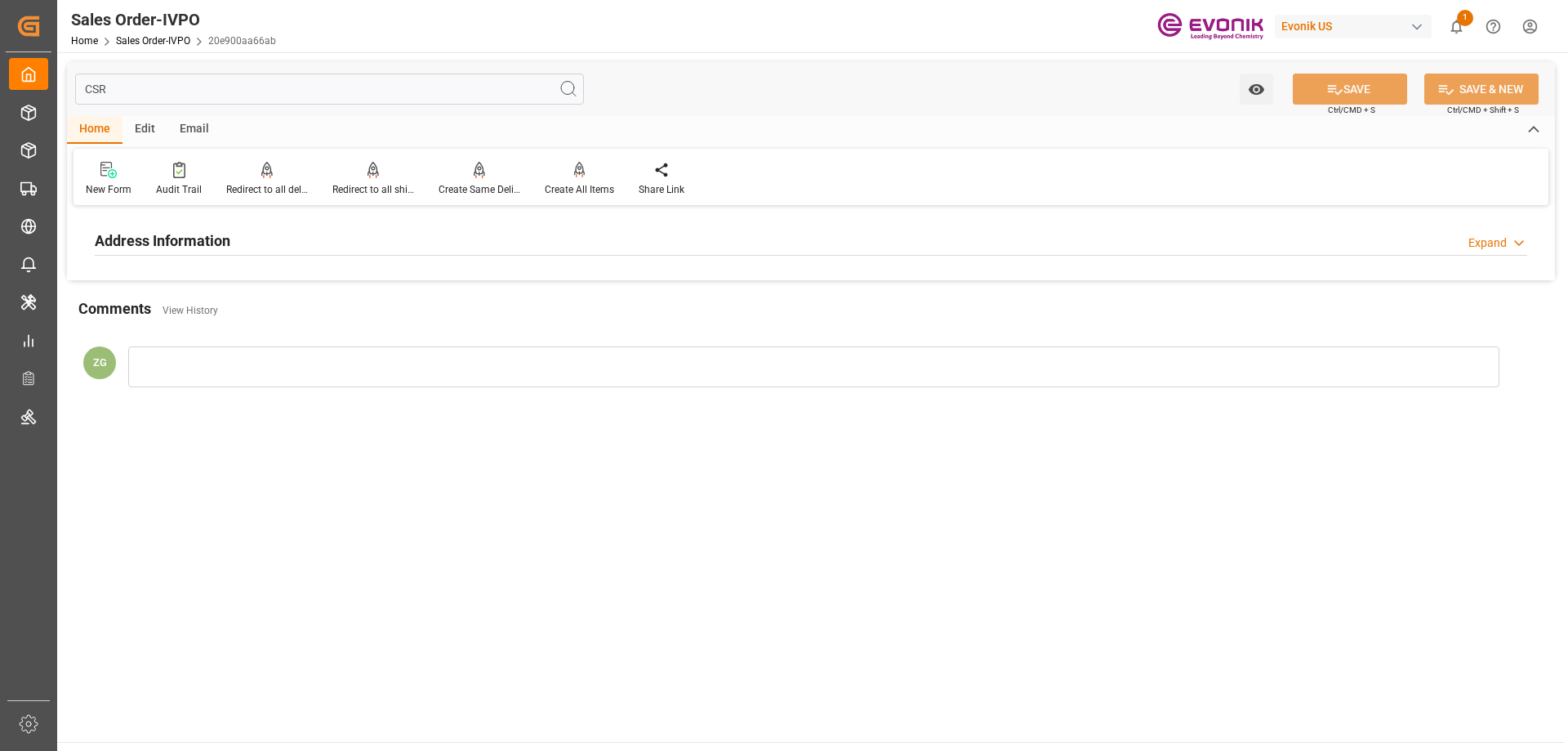
type input "CSR"
click at [320, 234] on div "Address Information Expand" at bounding box center [810, 239] width 1432 height 31
